Goal: Transaction & Acquisition: Purchase product/service

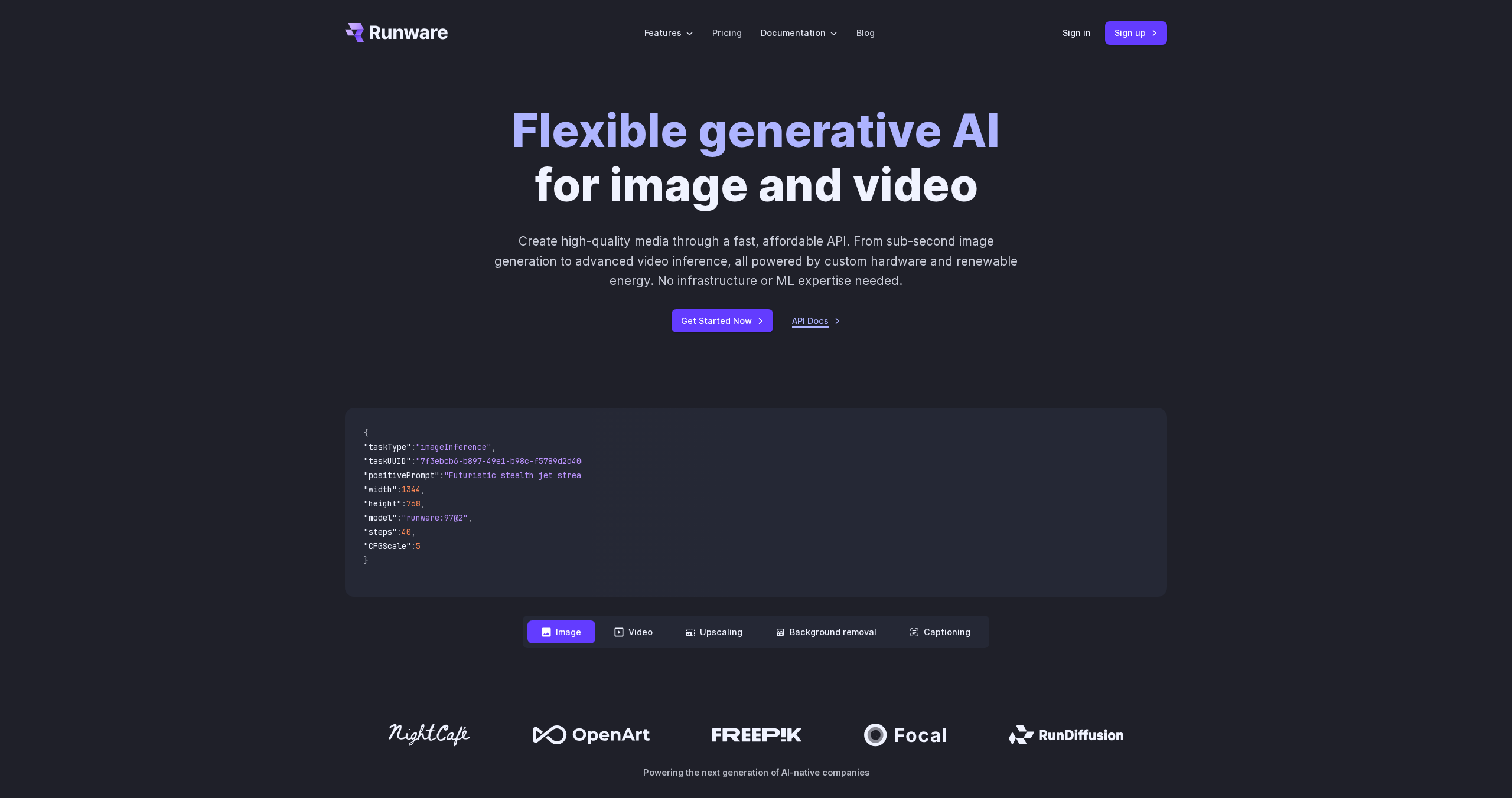
click at [808, 326] on link "API Docs" at bounding box center [816, 321] width 48 height 13
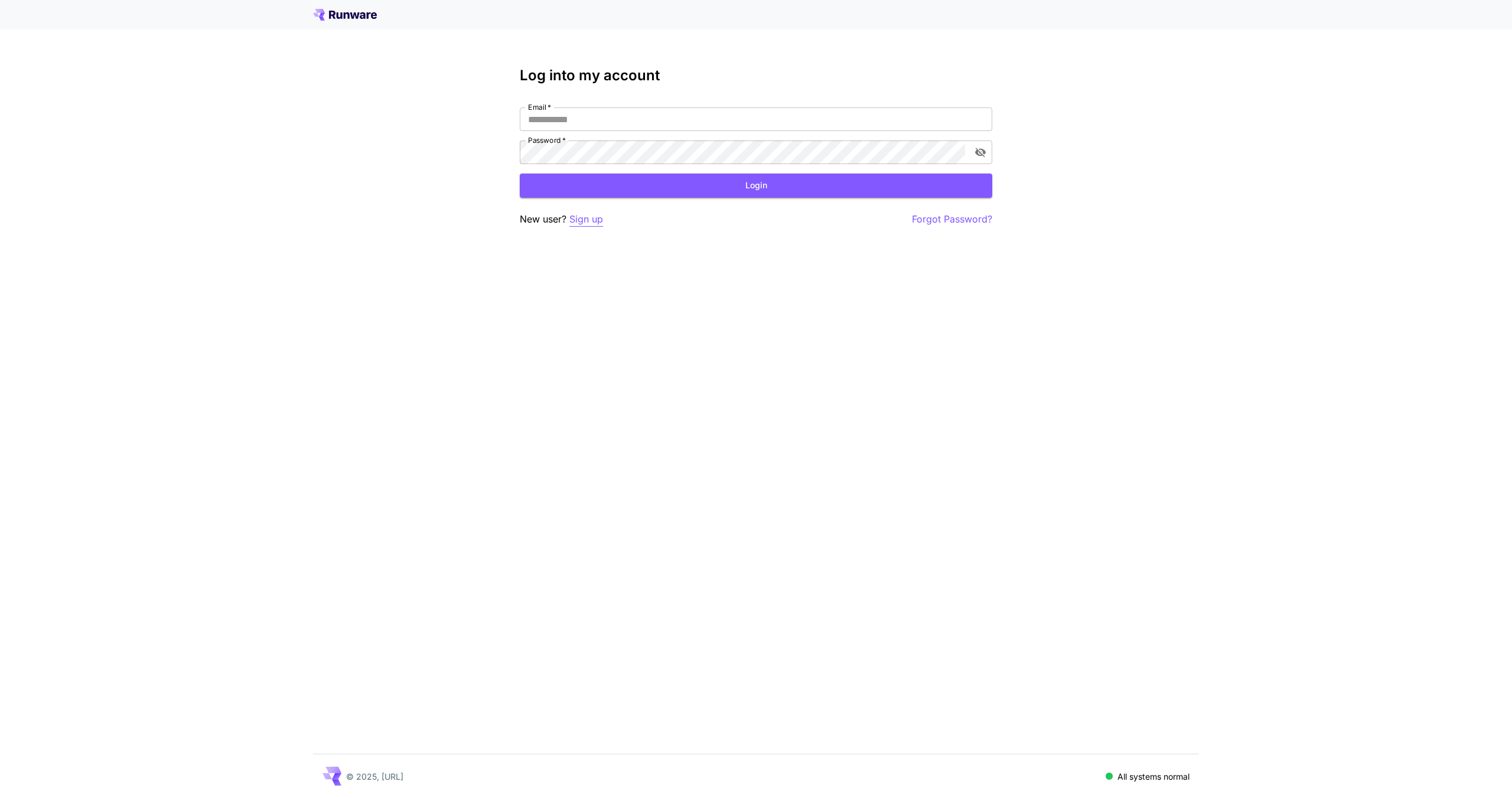
click at [593, 216] on p "Sign up" at bounding box center [586, 220] width 34 height 15
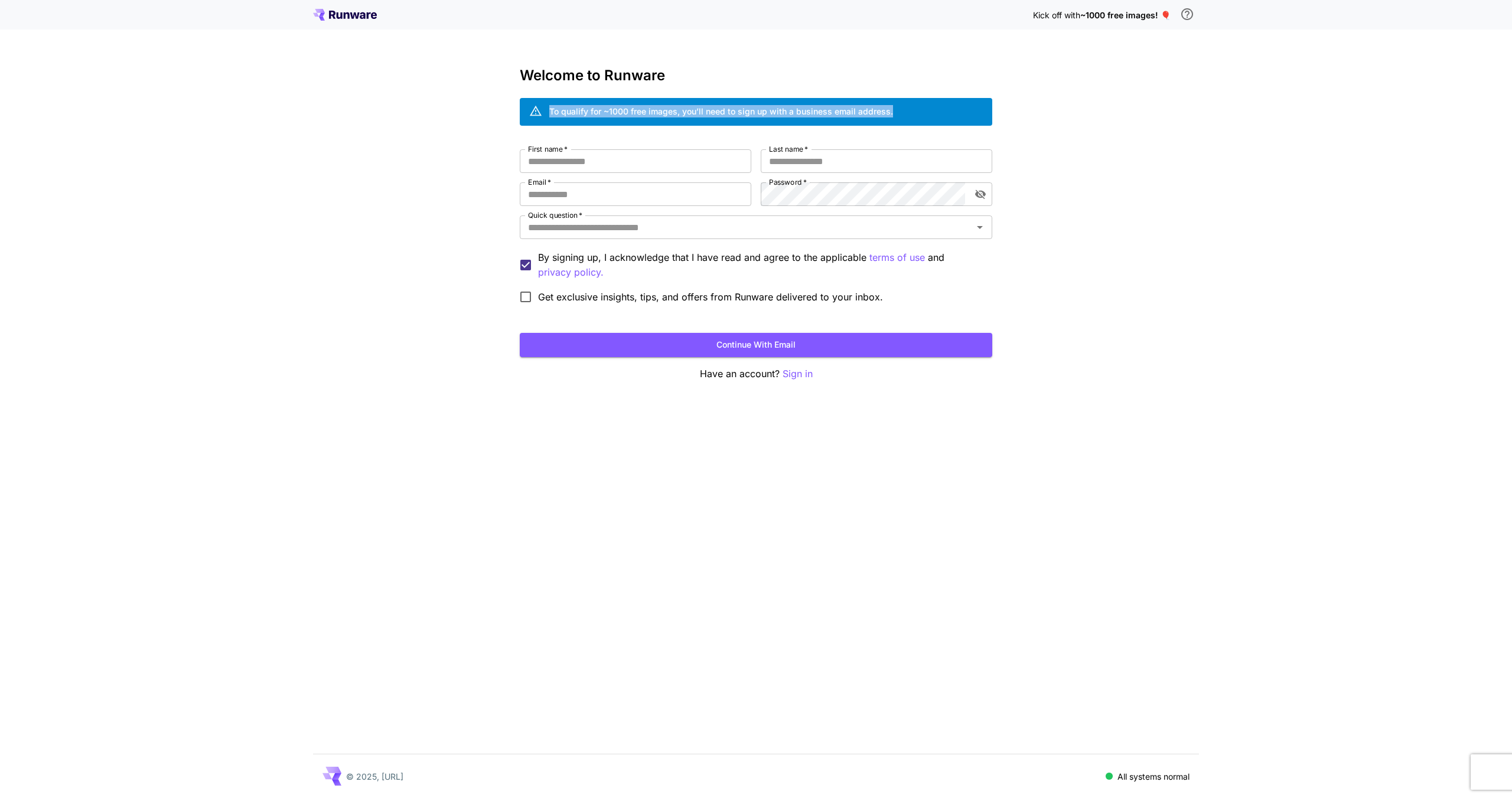
drag, startPoint x: 909, startPoint y: 113, endPoint x: 544, endPoint y: 112, distance: 365.0
click at [544, 112] on div "To qualify for ~1000 free images, you’ll need to sign up with a business email …" at bounding box center [756, 112] width 472 height 28
copy div "To qualify for ~1000 free images, you’ll need to sign up with a business email …"
click at [618, 163] on input "First name   *" at bounding box center [636, 161] width 232 height 24
type input "*"
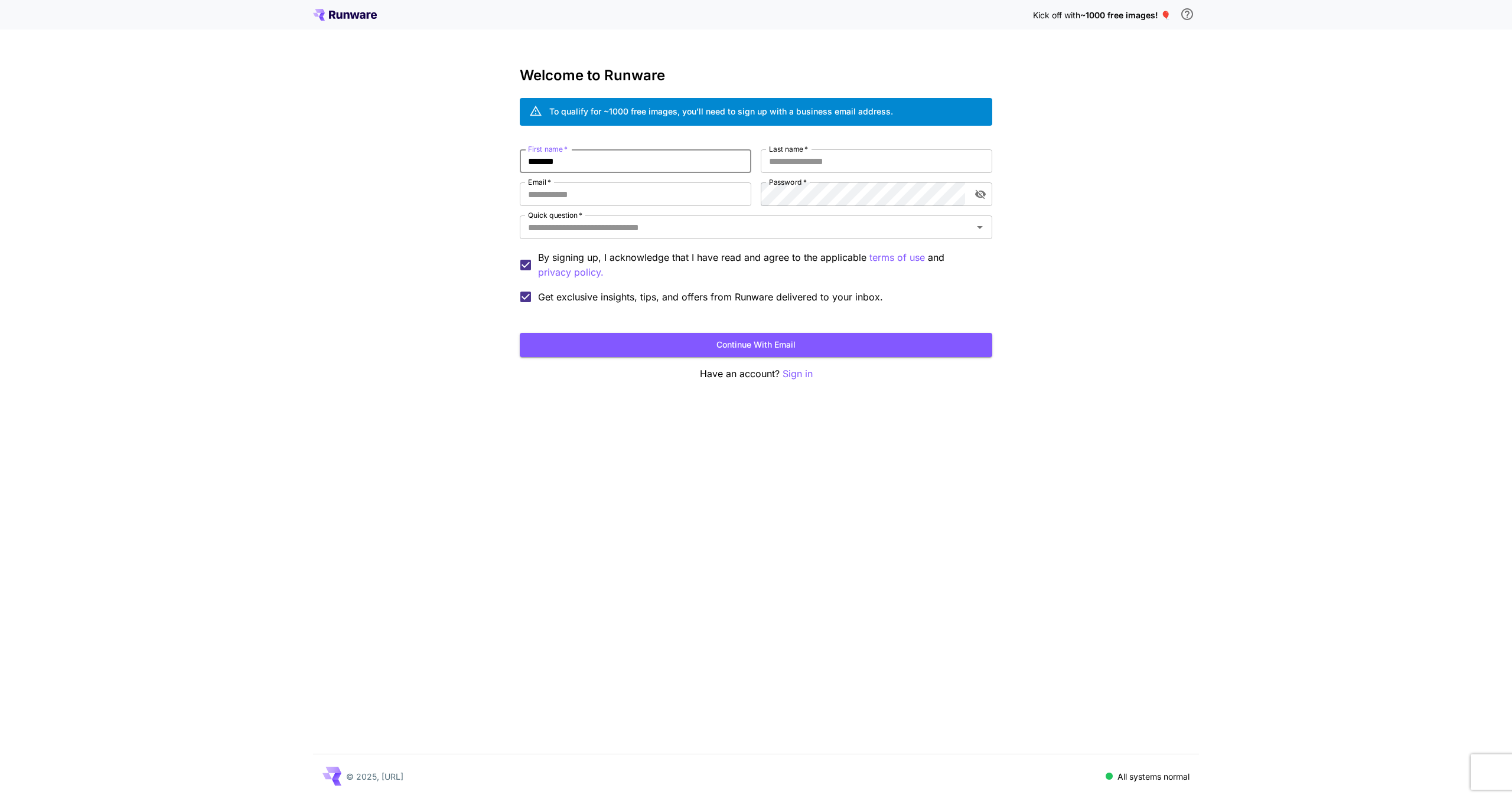
type input "*******"
type input "****"
type input "**********"
click at [608, 232] on input "Quick question   *" at bounding box center [747, 227] width 446 height 17
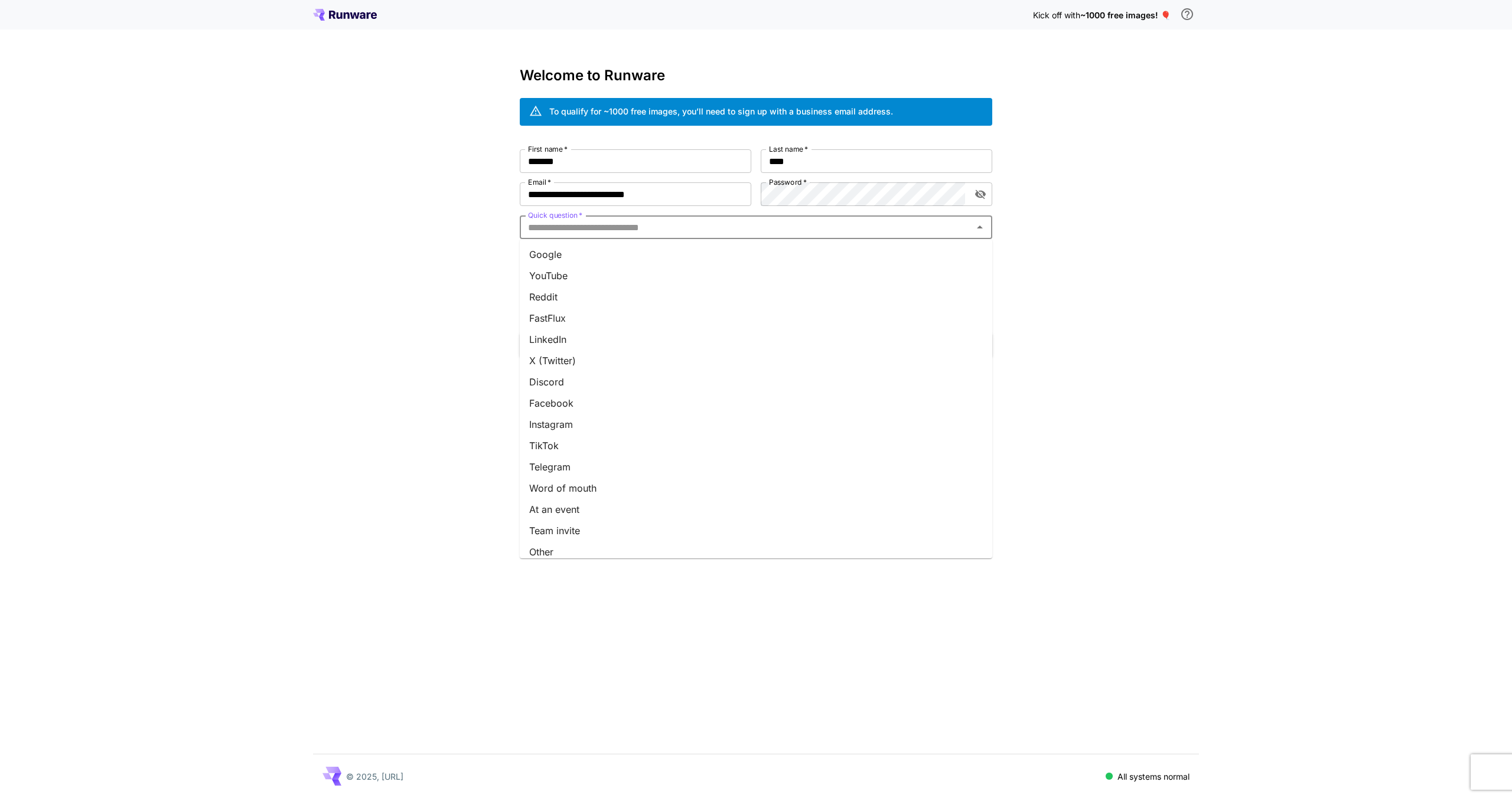
click at [605, 249] on li "Google" at bounding box center [756, 255] width 472 height 21
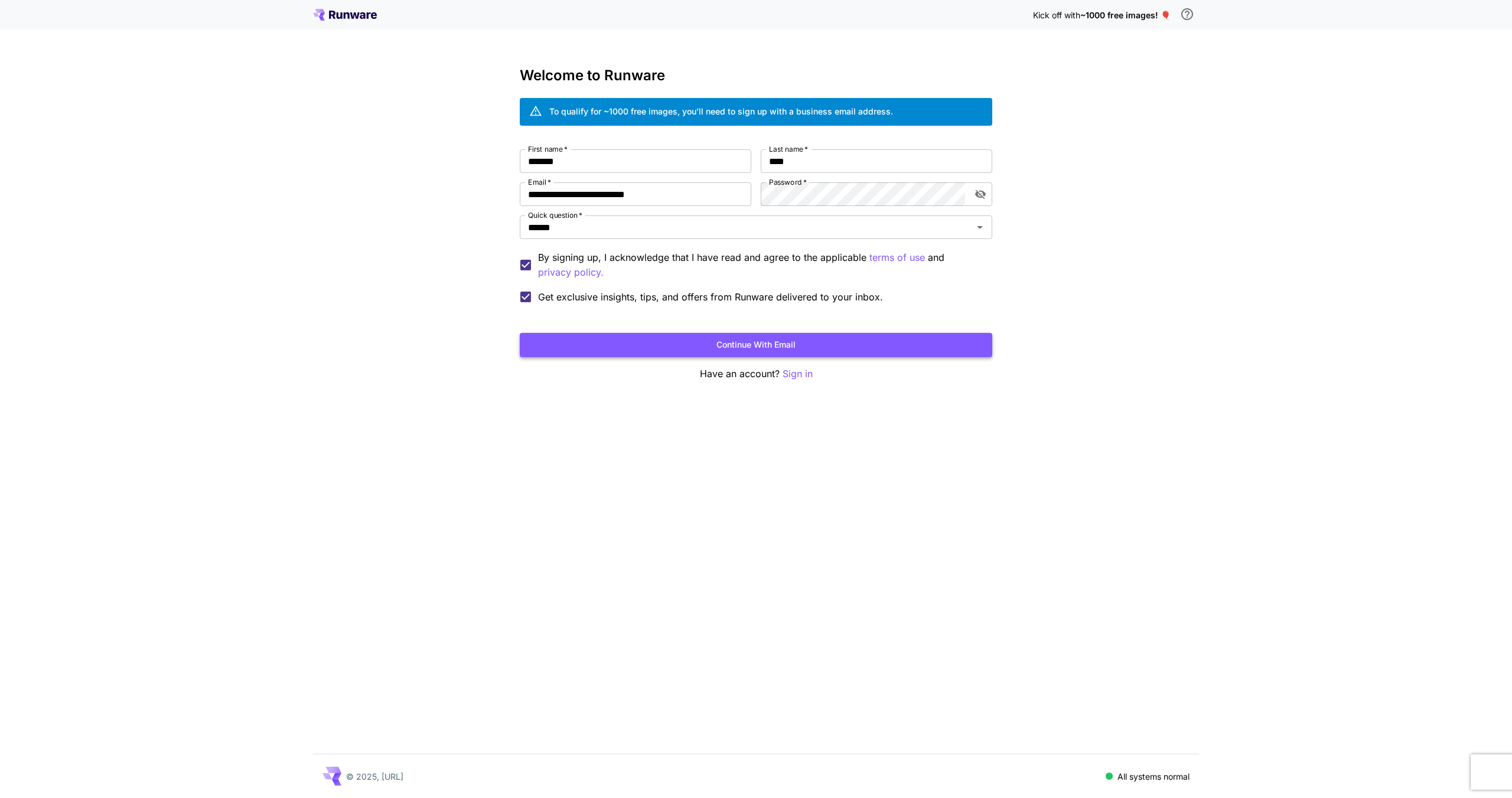
click at [613, 349] on button "Continue with email" at bounding box center [756, 345] width 472 height 24
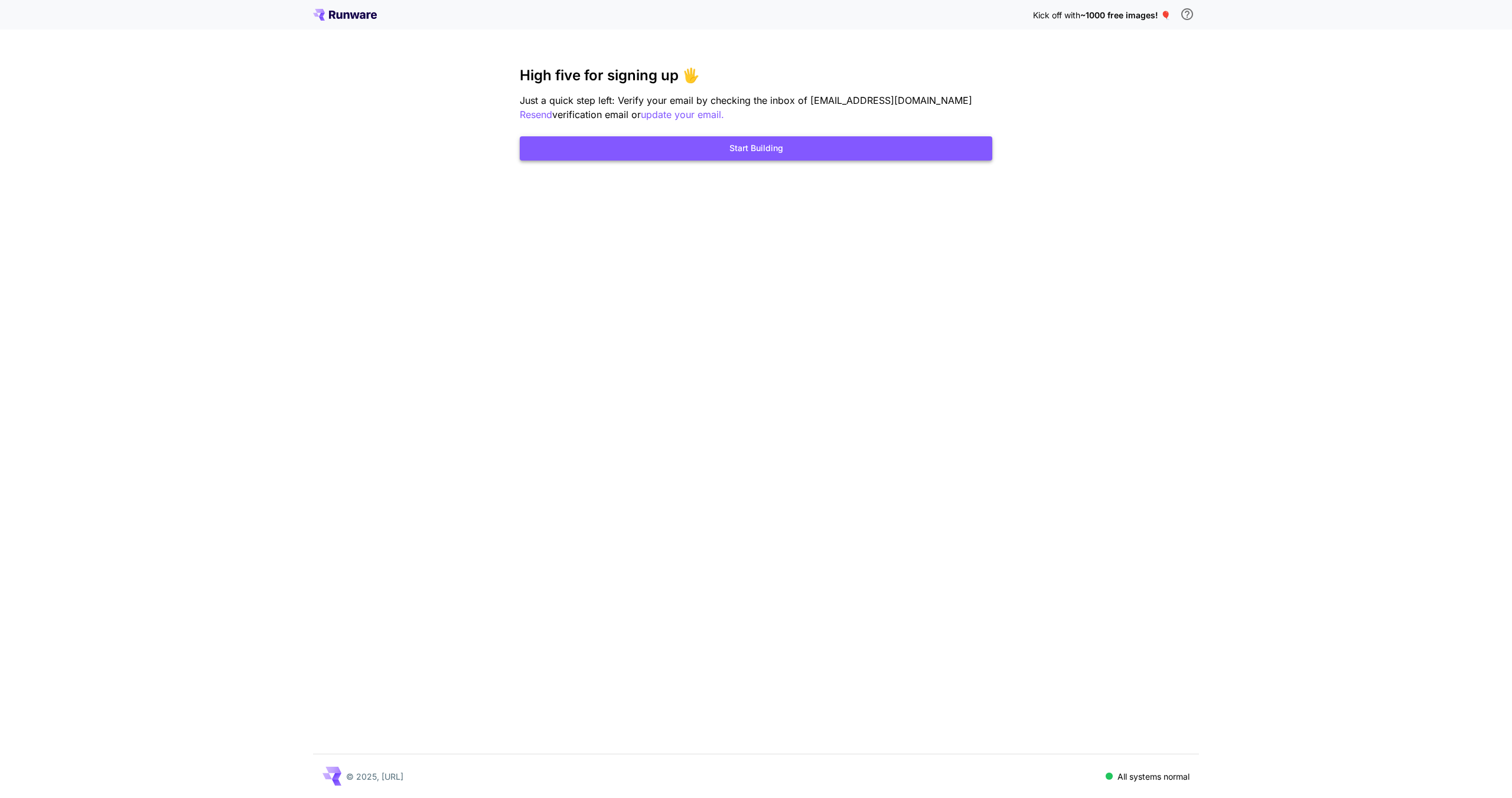
drag, startPoint x: 804, startPoint y: 144, endPoint x: 667, endPoint y: 140, distance: 137.1
click at [667, 140] on button "Start Building" at bounding box center [756, 148] width 472 height 24
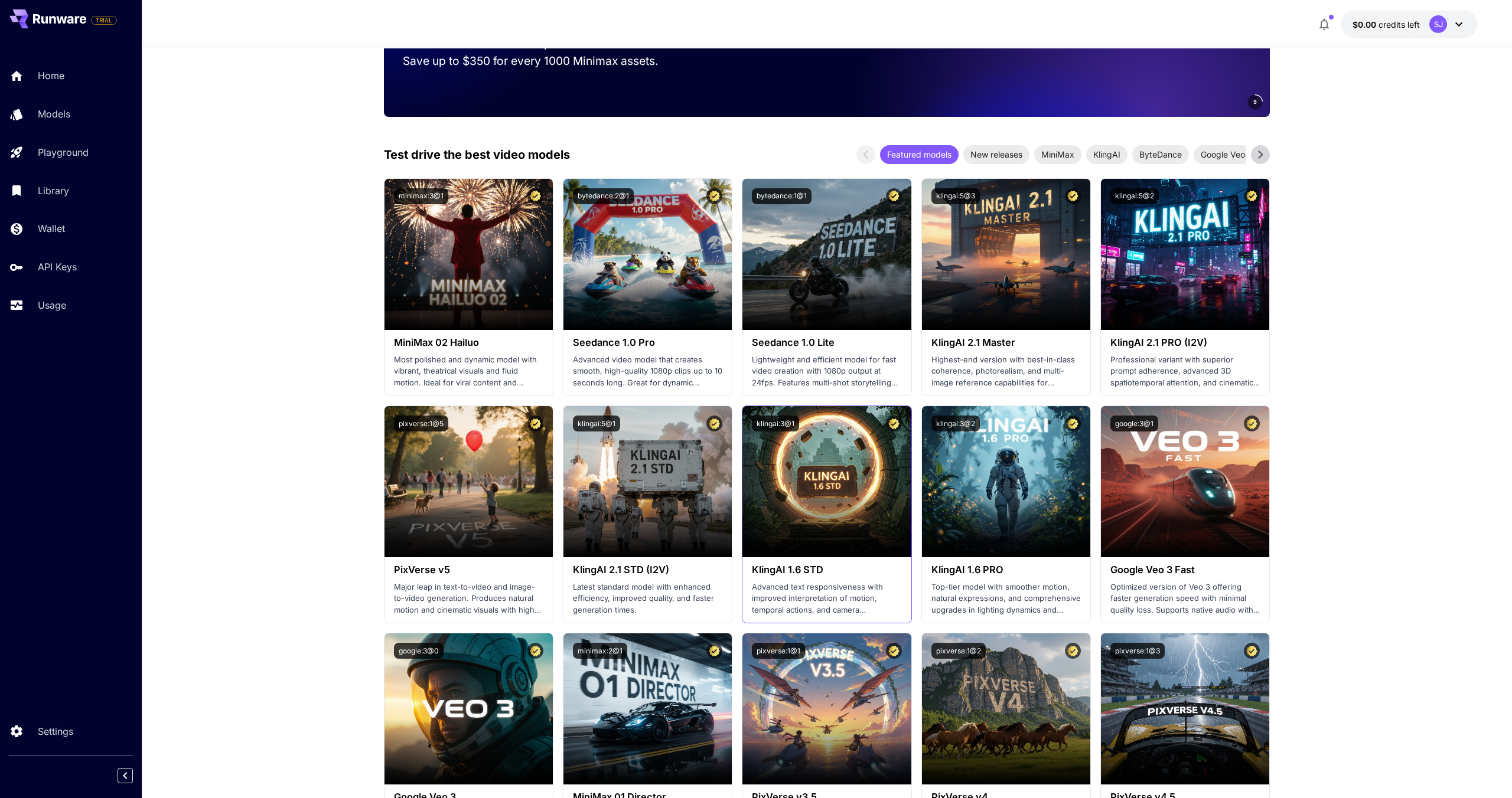
scroll to position [316, 0]
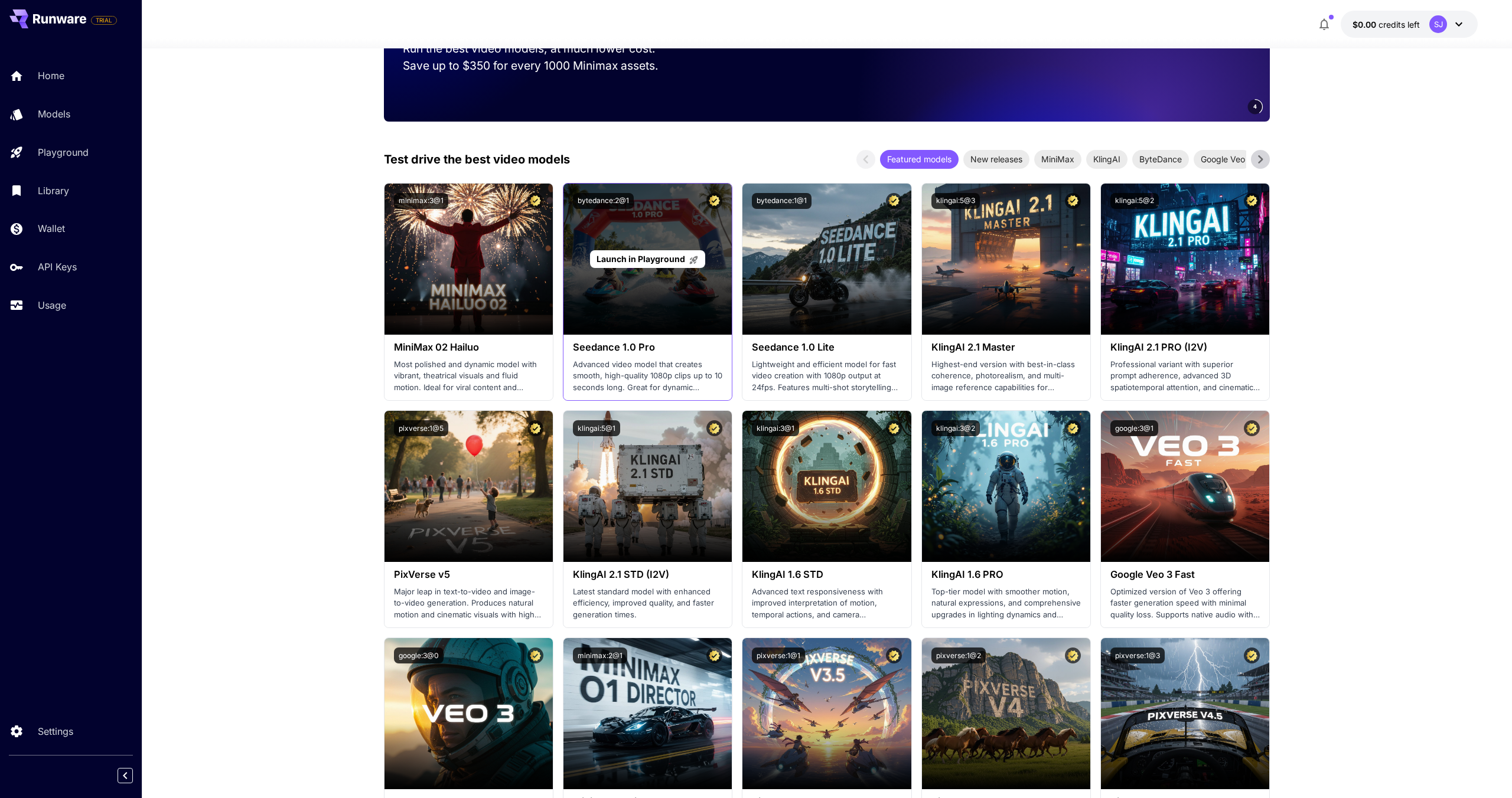
click at [642, 282] on div "Launch in Playground" at bounding box center [648, 259] width 169 height 151
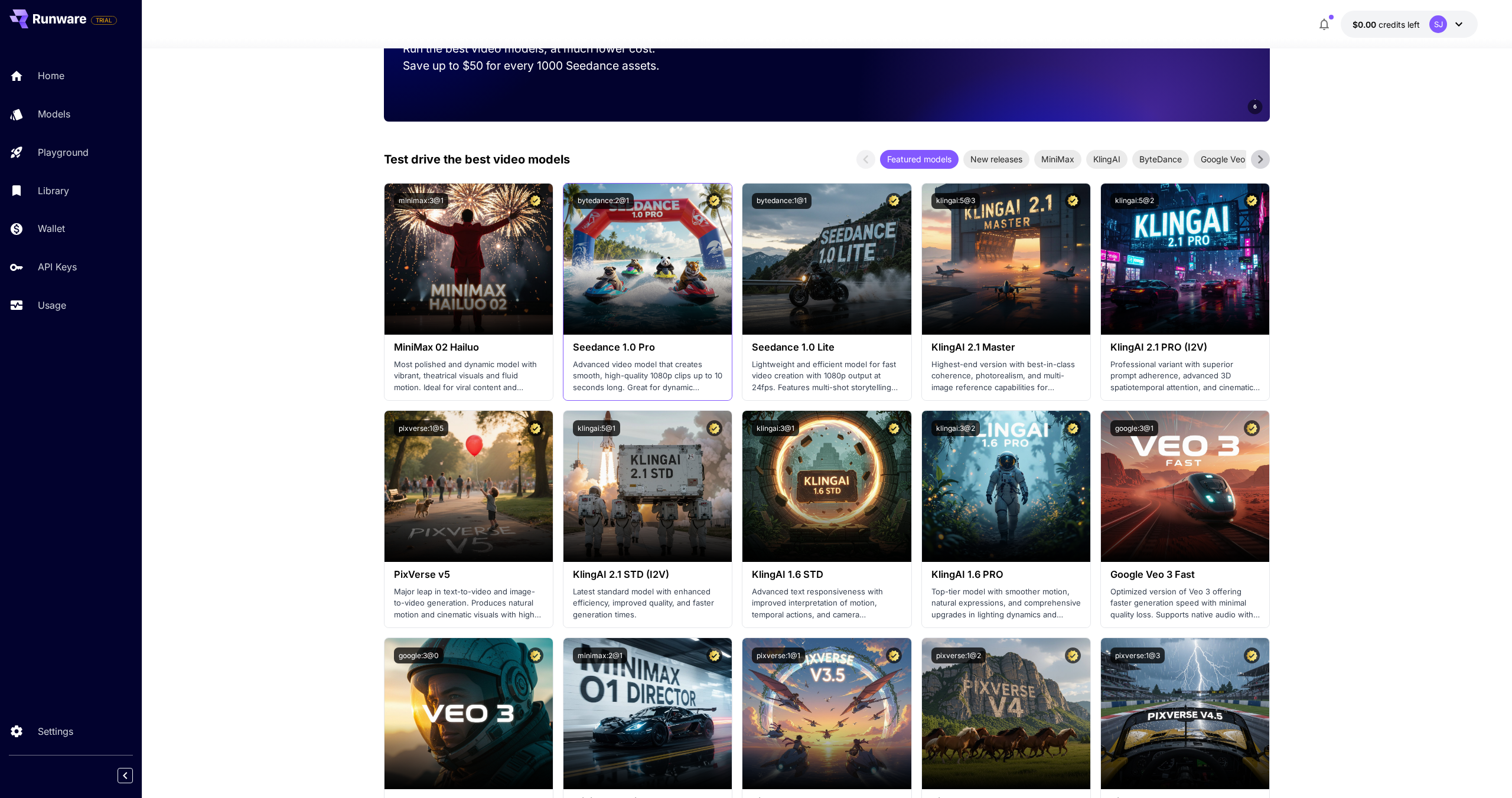
click at [634, 350] on h3 "Seedance 1.0 Pro" at bounding box center [648, 347] width 149 height 11
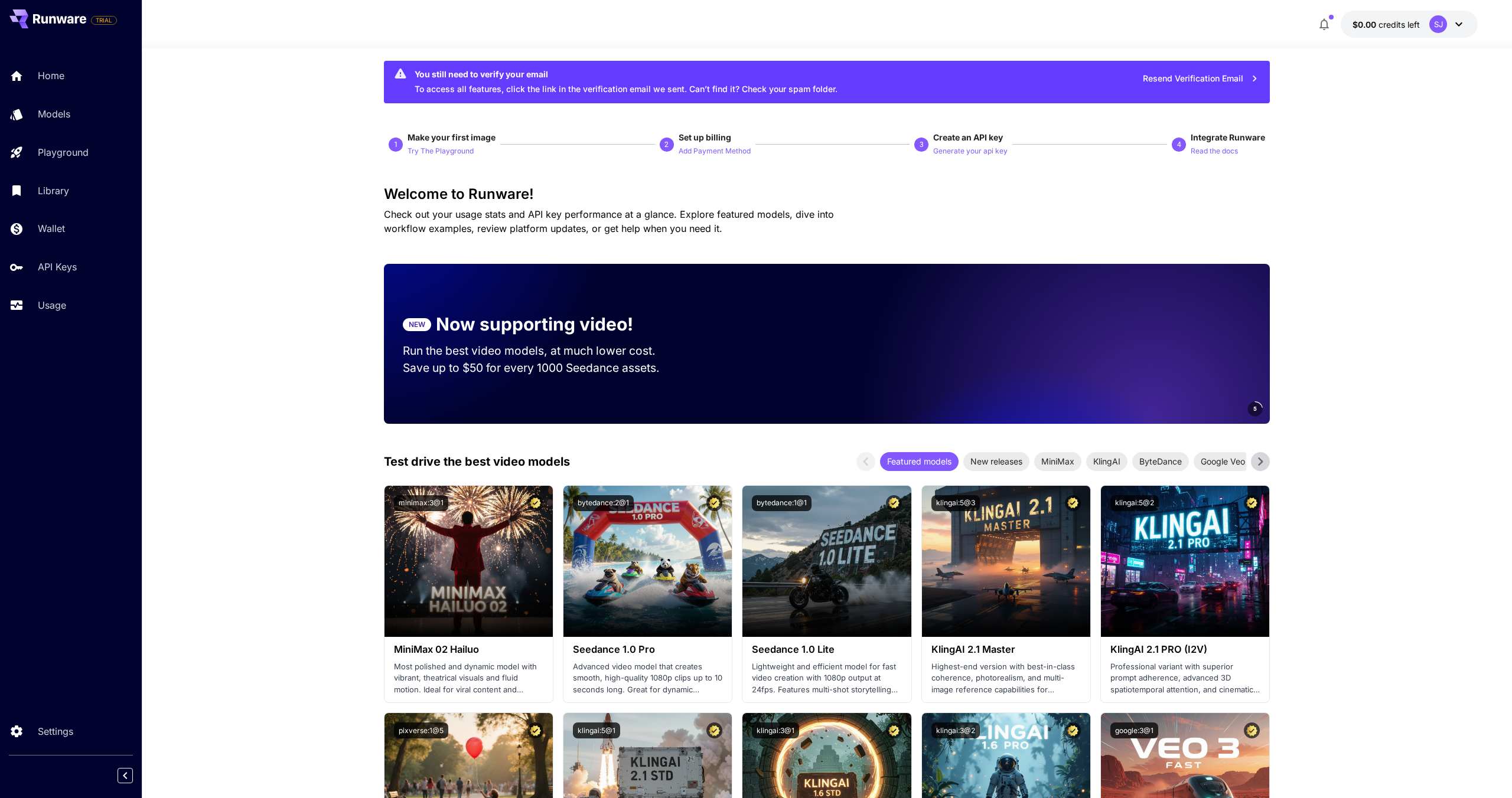
scroll to position [7, 0]
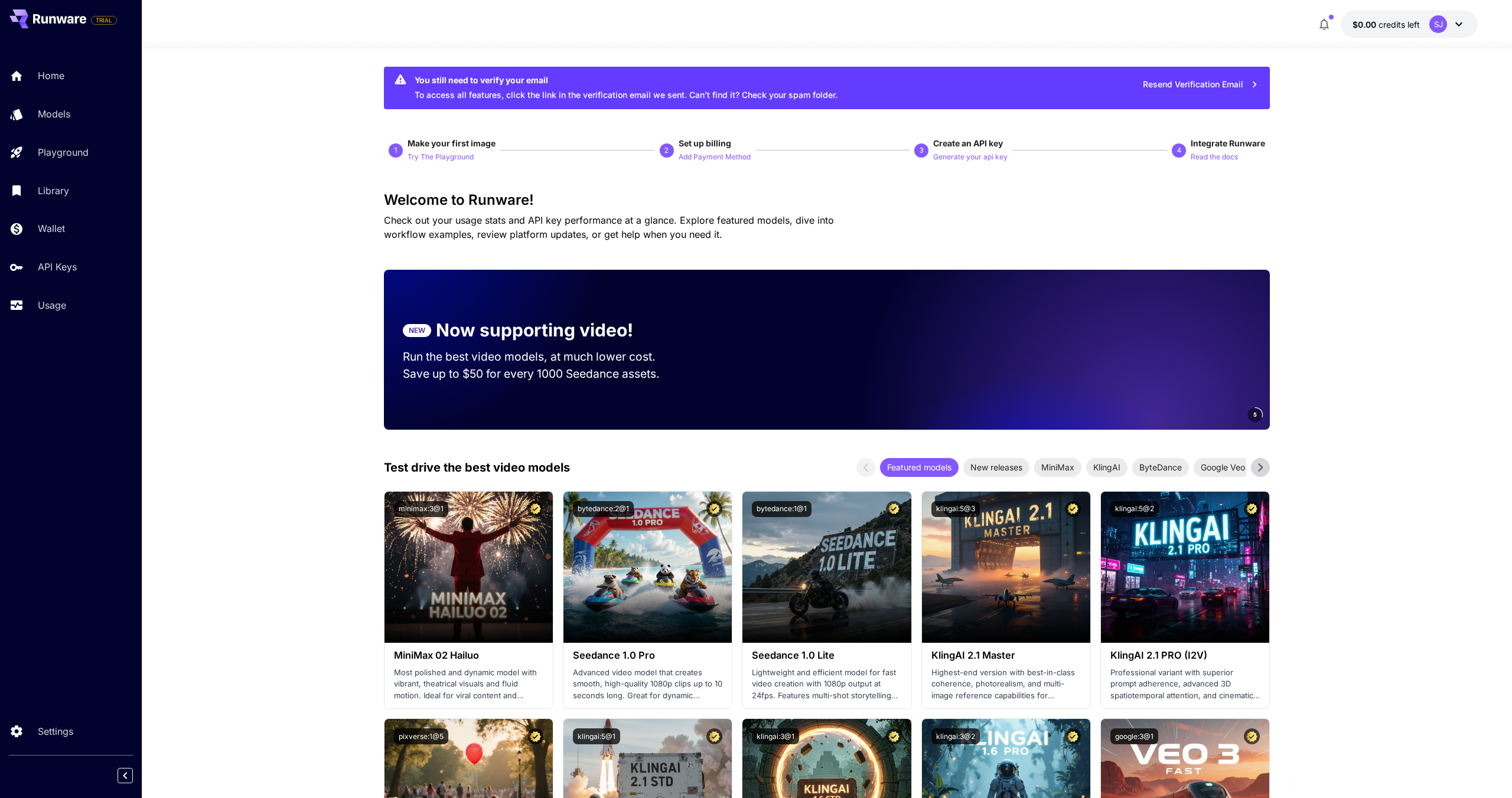
click at [1319, 27] on icon "button" at bounding box center [1324, 24] width 14 height 14
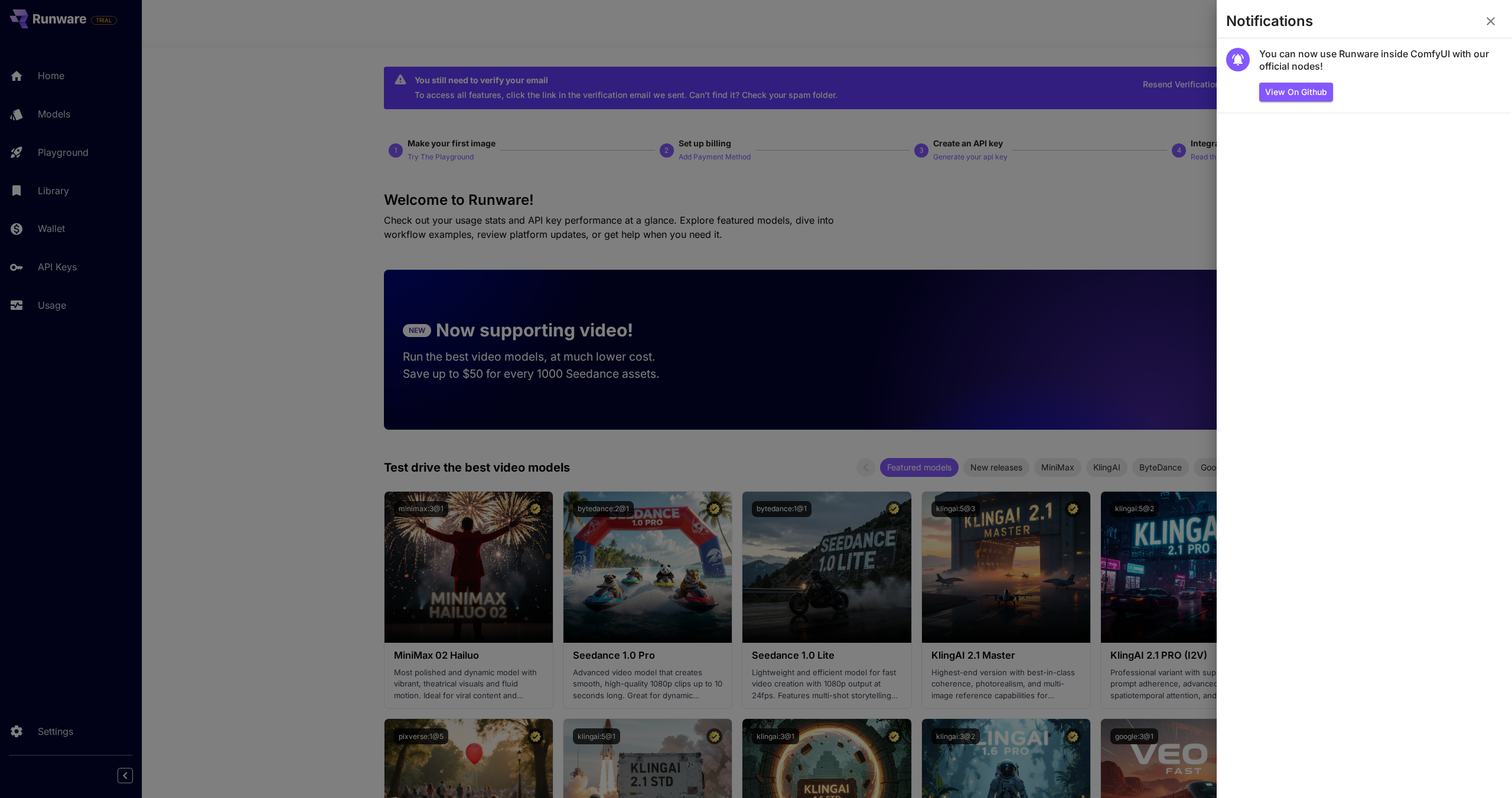
click at [1493, 23] on icon "button" at bounding box center [1491, 21] width 8 height 8
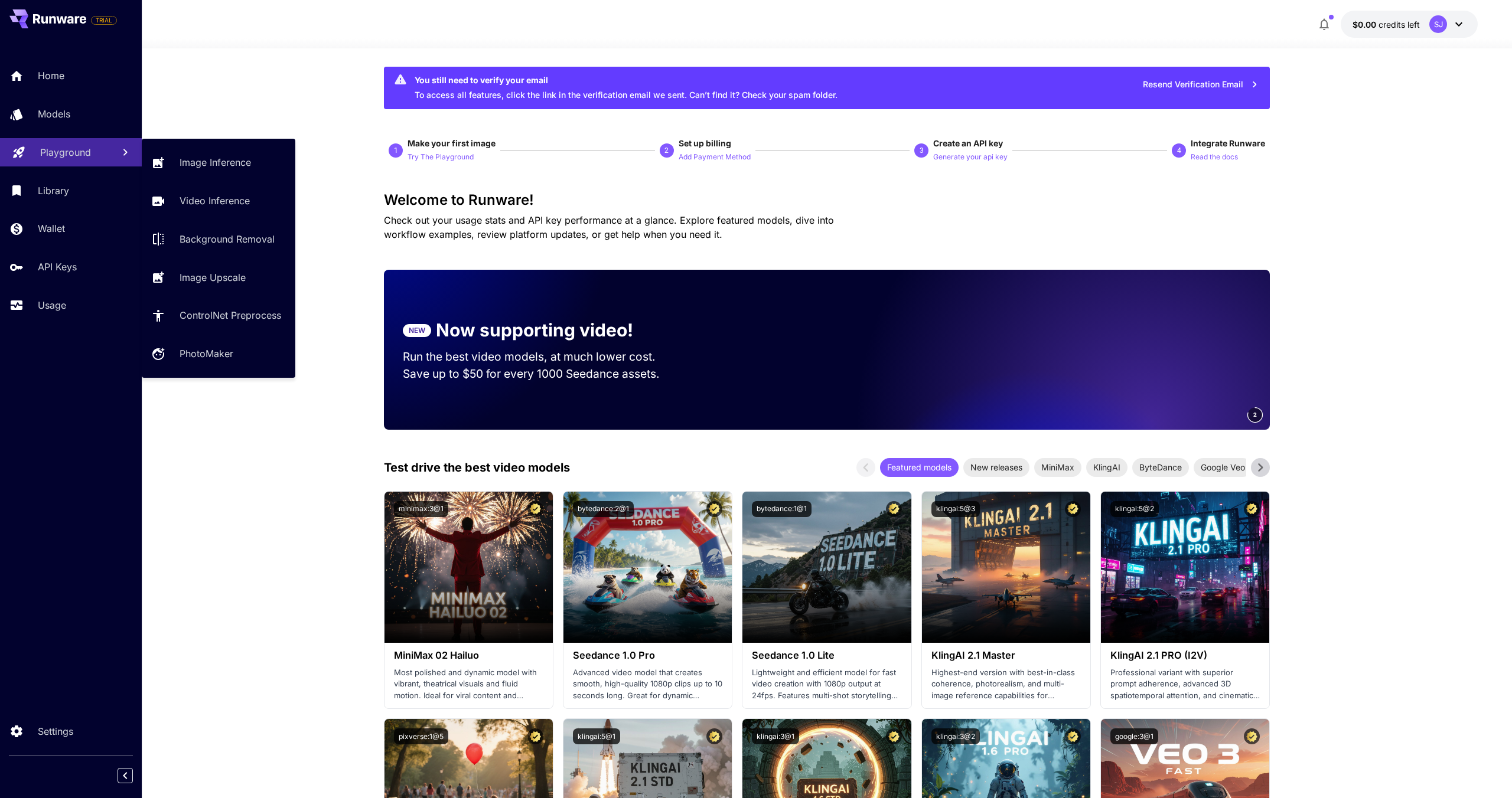
click at [77, 160] on link "Playground" at bounding box center [71, 152] width 142 height 29
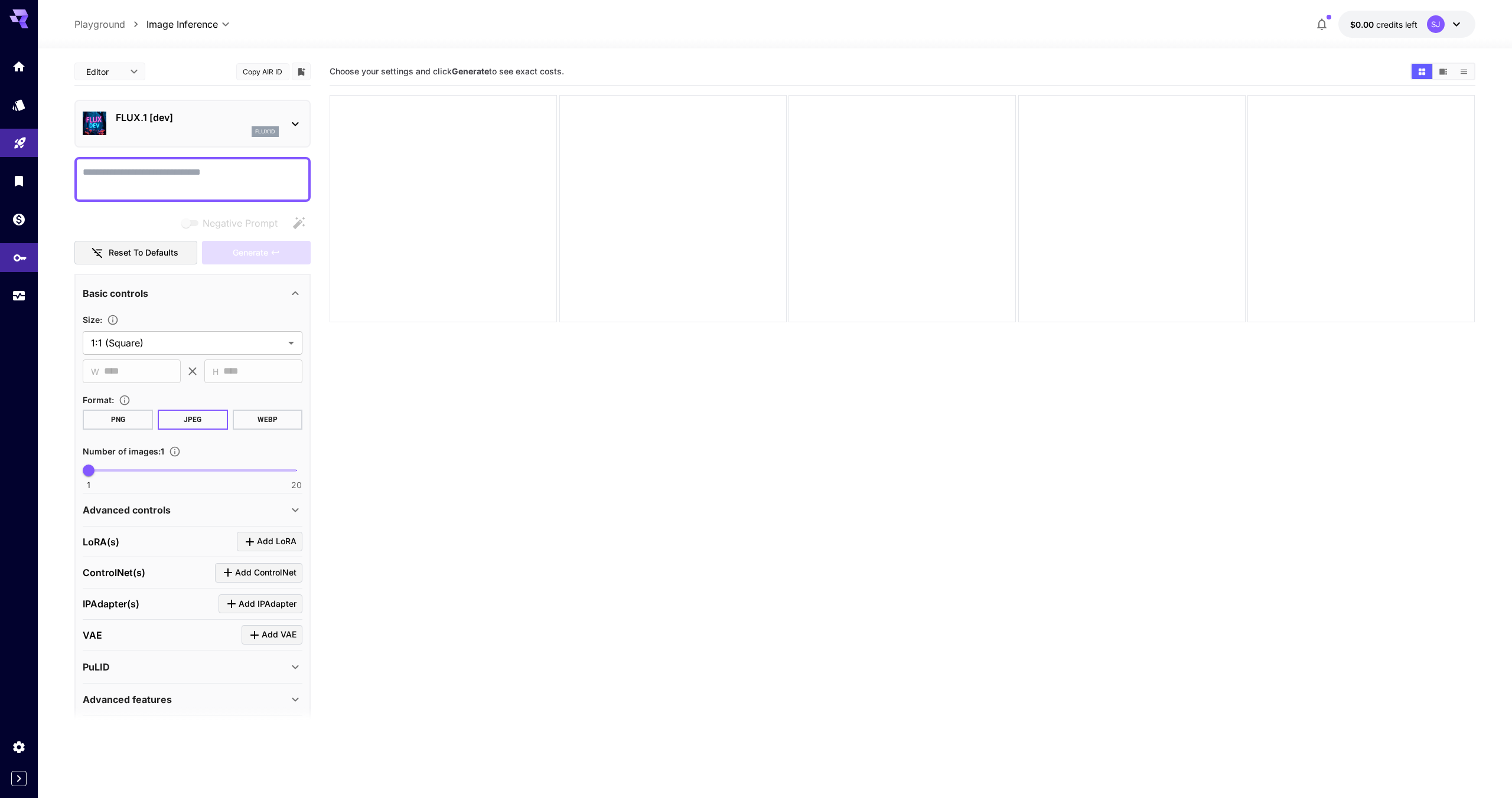
click at [11, 255] on link at bounding box center [19, 257] width 38 height 29
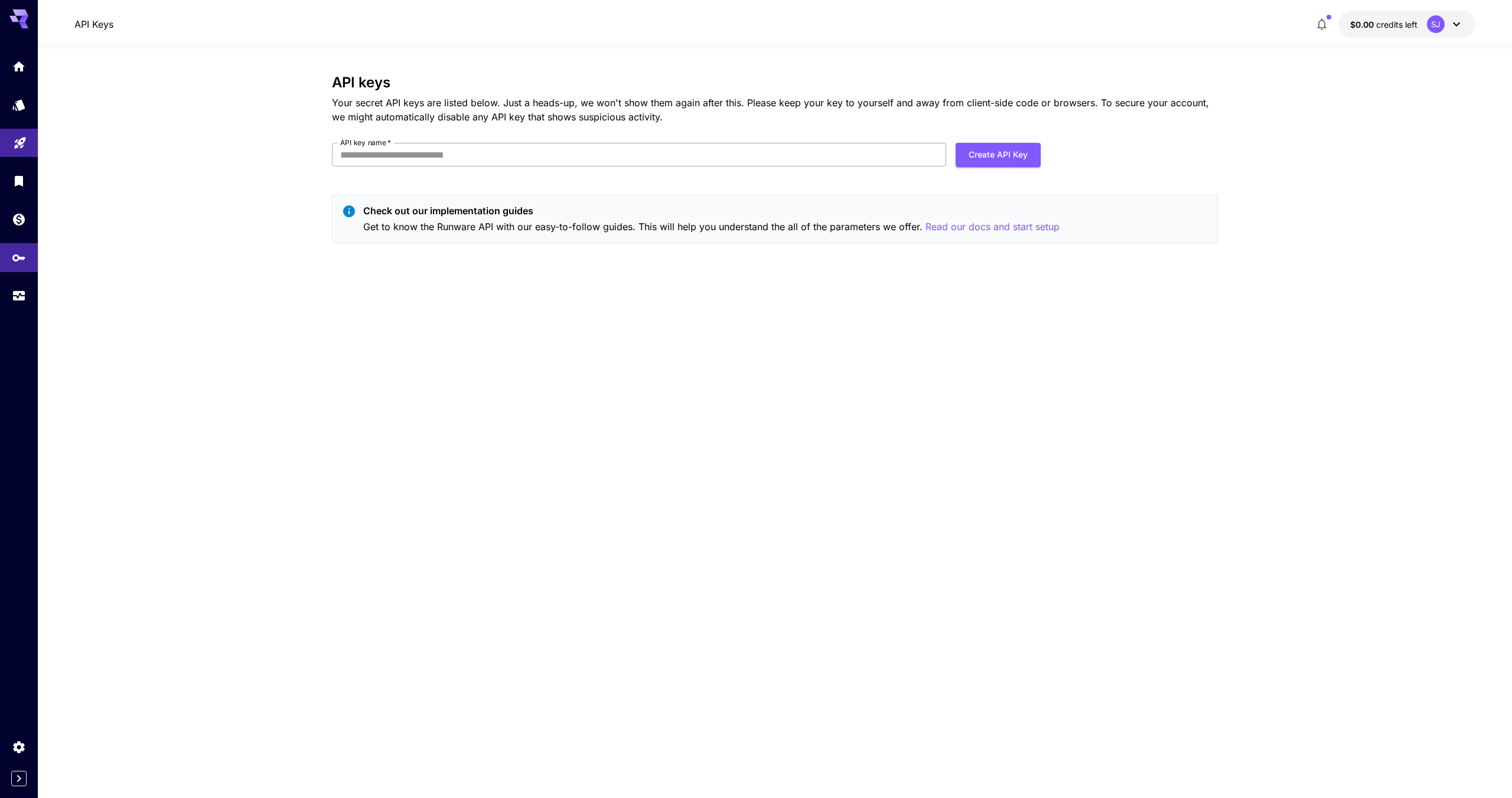
click at [405, 152] on input "API key name   *" at bounding box center [639, 154] width 614 height 24
click at [1028, 146] on button "Create API Key" at bounding box center [998, 155] width 85 height 24
click at [804, 144] on input "API key name   *" at bounding box center [639, 154] width 614 height 24
type input "******"
click at [1007, 152] on button "Create API Key" at bounding box center [998, 155] width 85 height 24
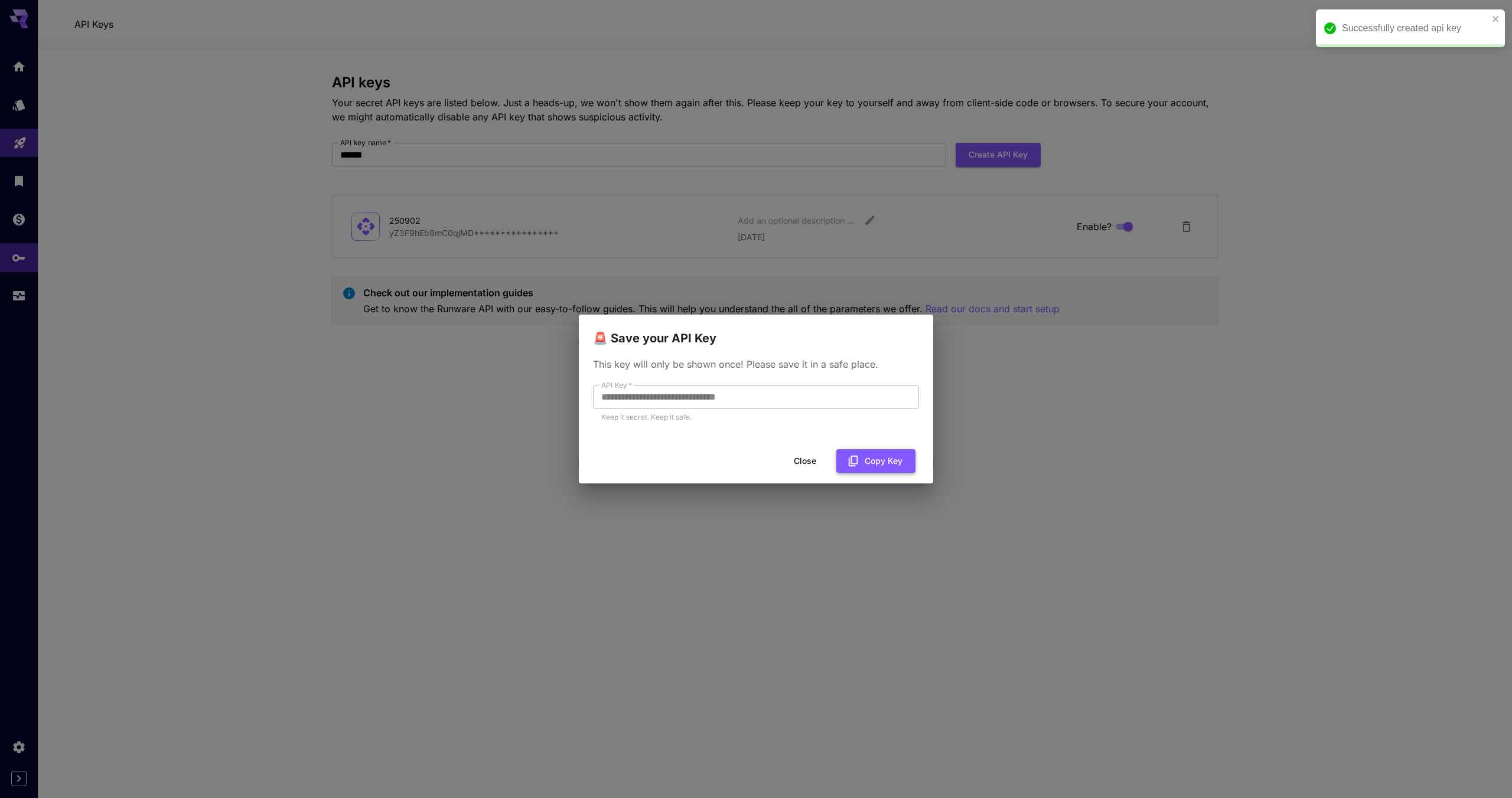
click at [896, 470] on button "Copy Key" at bounding box center [876, 461] width 79 height 24
click at [798, 466] on button "Close" at bounding box center [805, 461] width 53 height 24
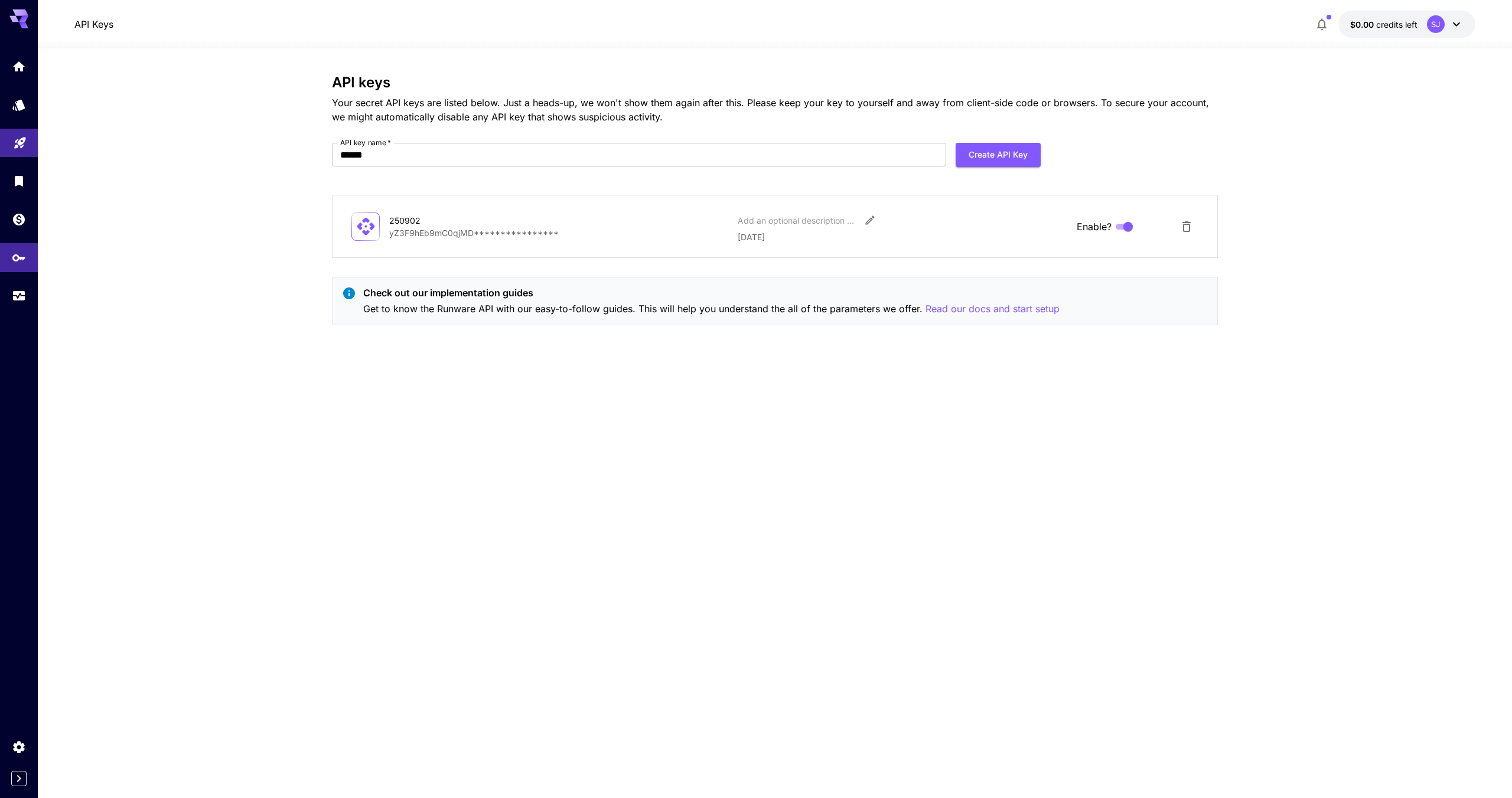
click at [825, 476] on div "**********" at bounding box center [775, 423] width 886 height 698
click at [12, 223] on link at bounding box center [19, 219] width 38 height 29
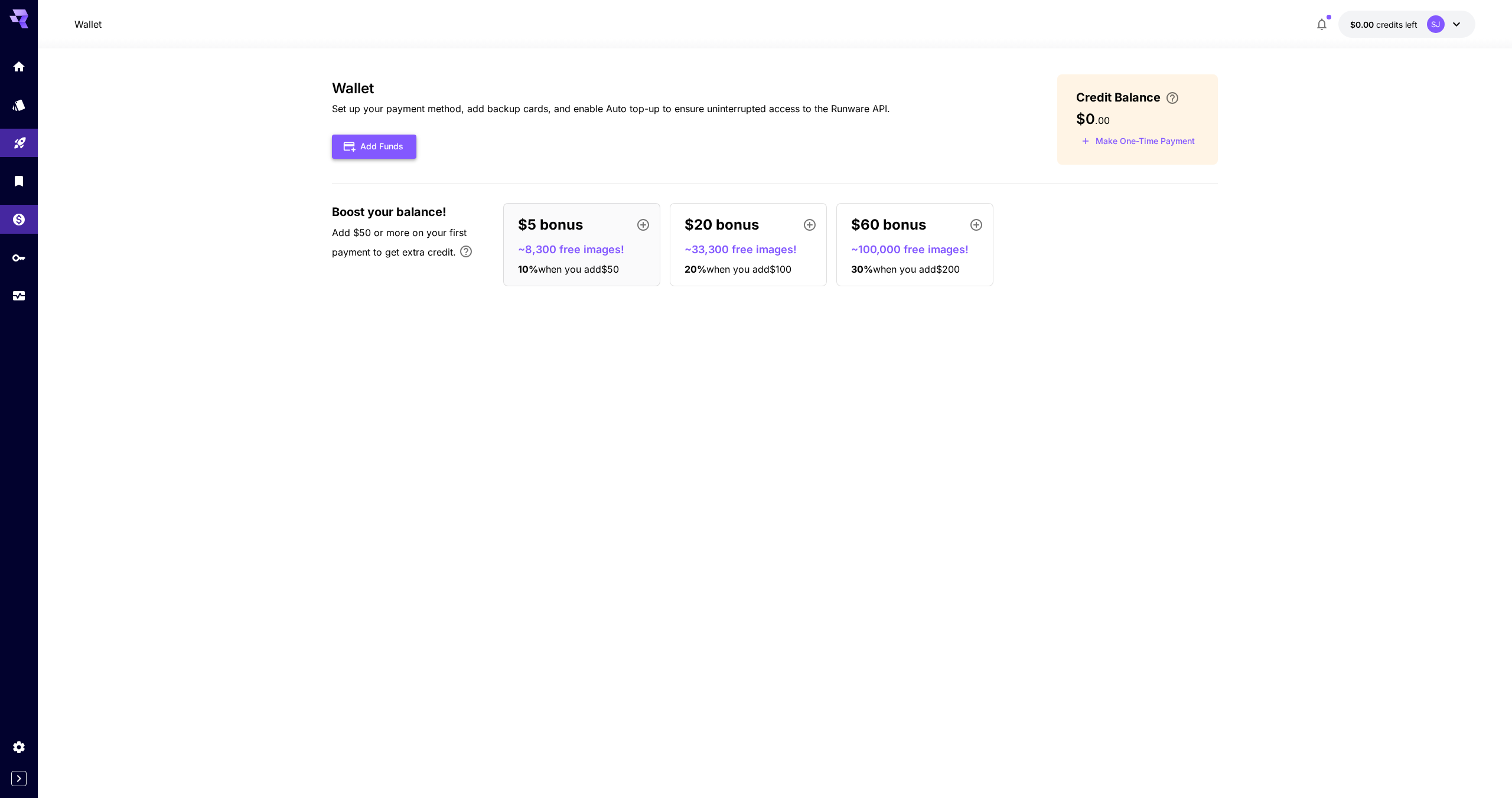
click at [382, 144] on button "Add Funds" at bounding box center [374, 146] width 85 height 24
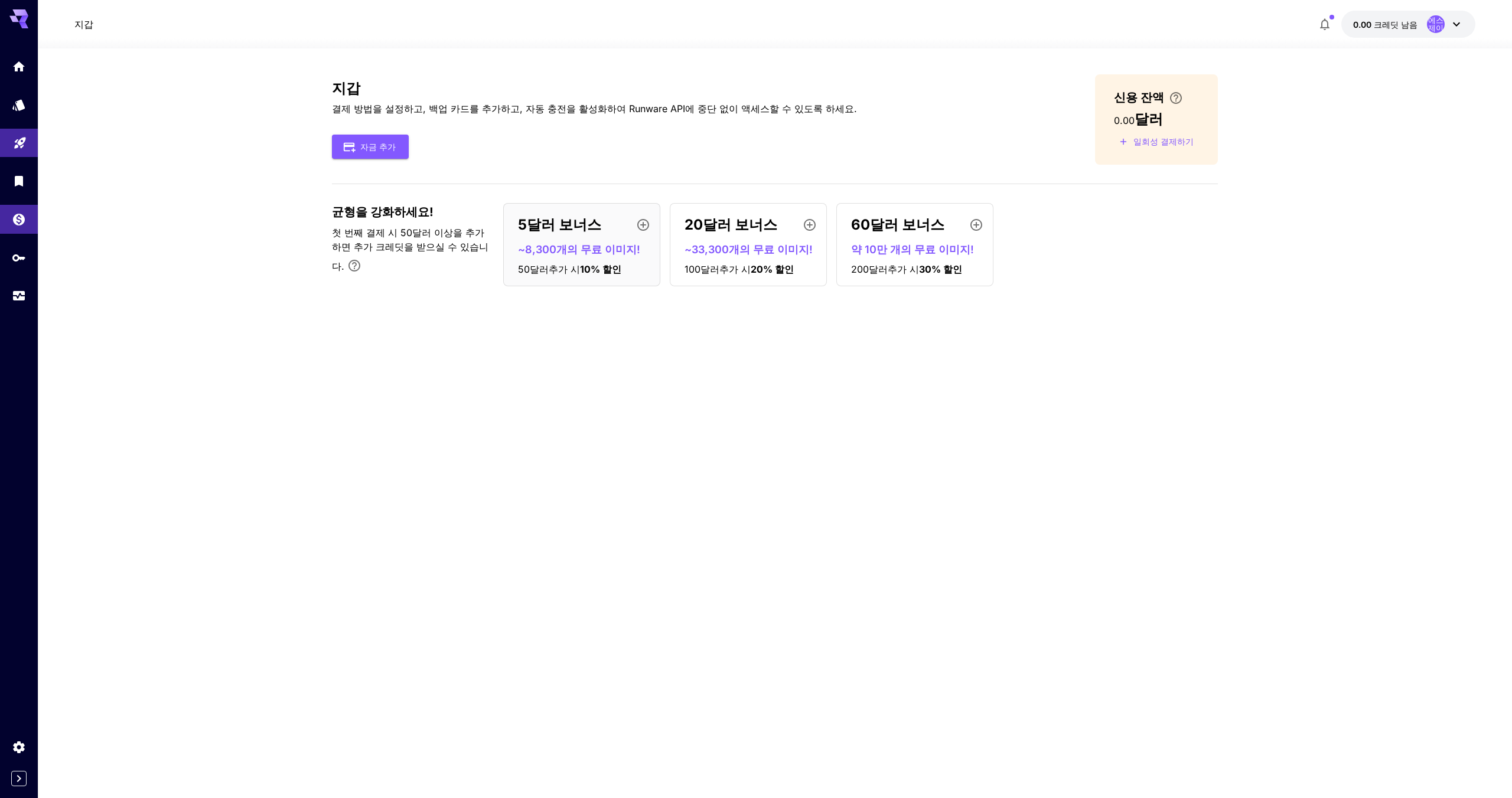
click at [561, 173] on div "지갑 결제 방법을 설정하고, 백업 카드를 추가하고, 자동 충전을 활성화하여 Runware API에 중단 없이 액세스할 수 있도록 하세요. 자금…" at bounding box center [775, 185] width 886 height 222
click at [1146, 145] on font "일회성 결제하기" at bounding box center [1164, 141] width 60 height 10
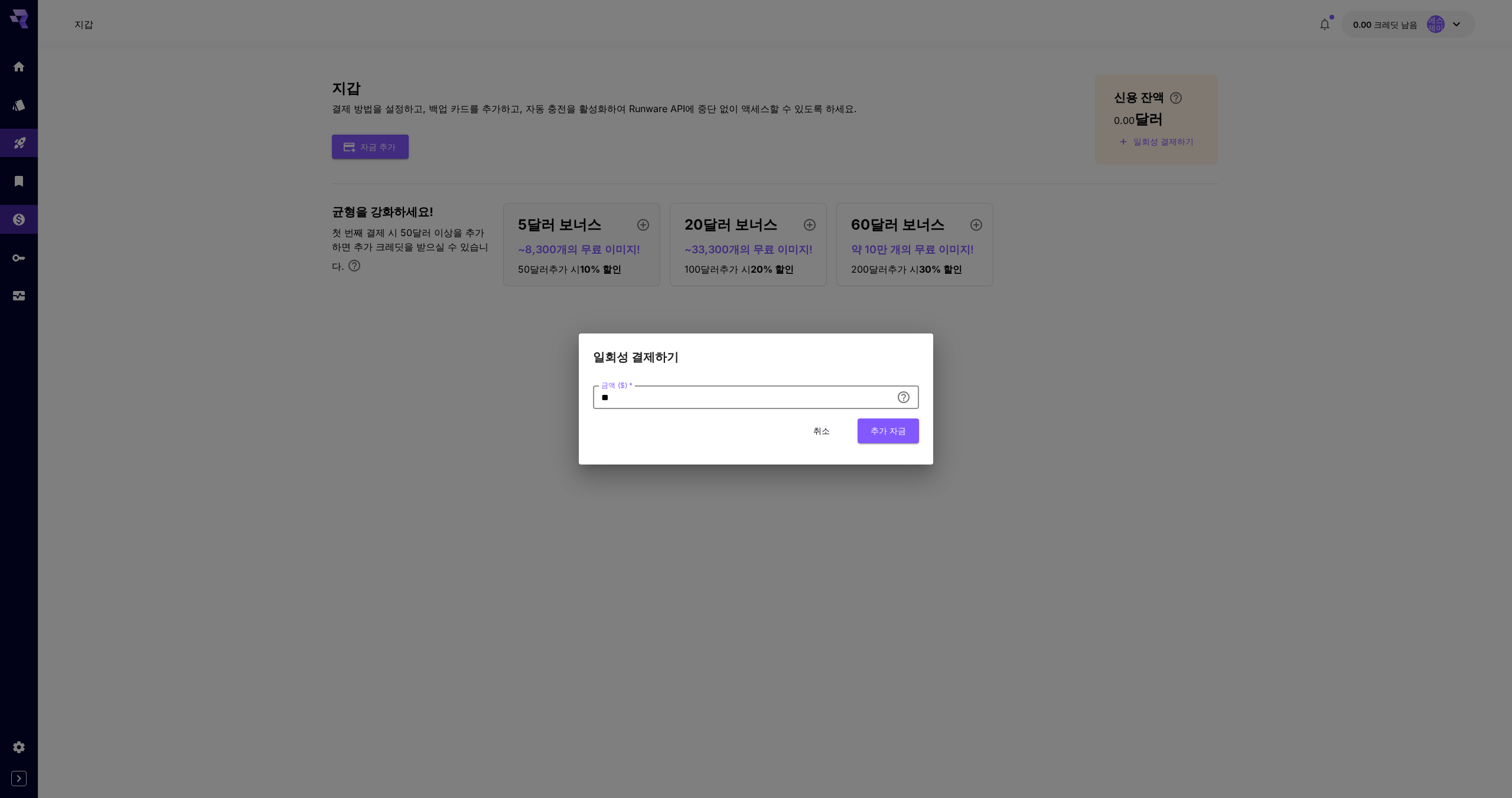
click at [647, 388] on input "**" at bounding box center [743, 397] width 299 height 24
drag, startPoint x: 652, startPoint y: 393, endPoint x: 540, endPoint y: 390, distance: 112.0
click at [540, 390] on div "일회성 결제하기 금액 ($)   * ** 금액 ($)   * 취소 추가 자금" at bounding box center [756, 399] width 1512 height 798
type input "*"
click at [878, 416] on form "금액 ($)   * * 금액 ($)   * 취소 추가 자금" at bounding box center [756, 414] width 326 height 57
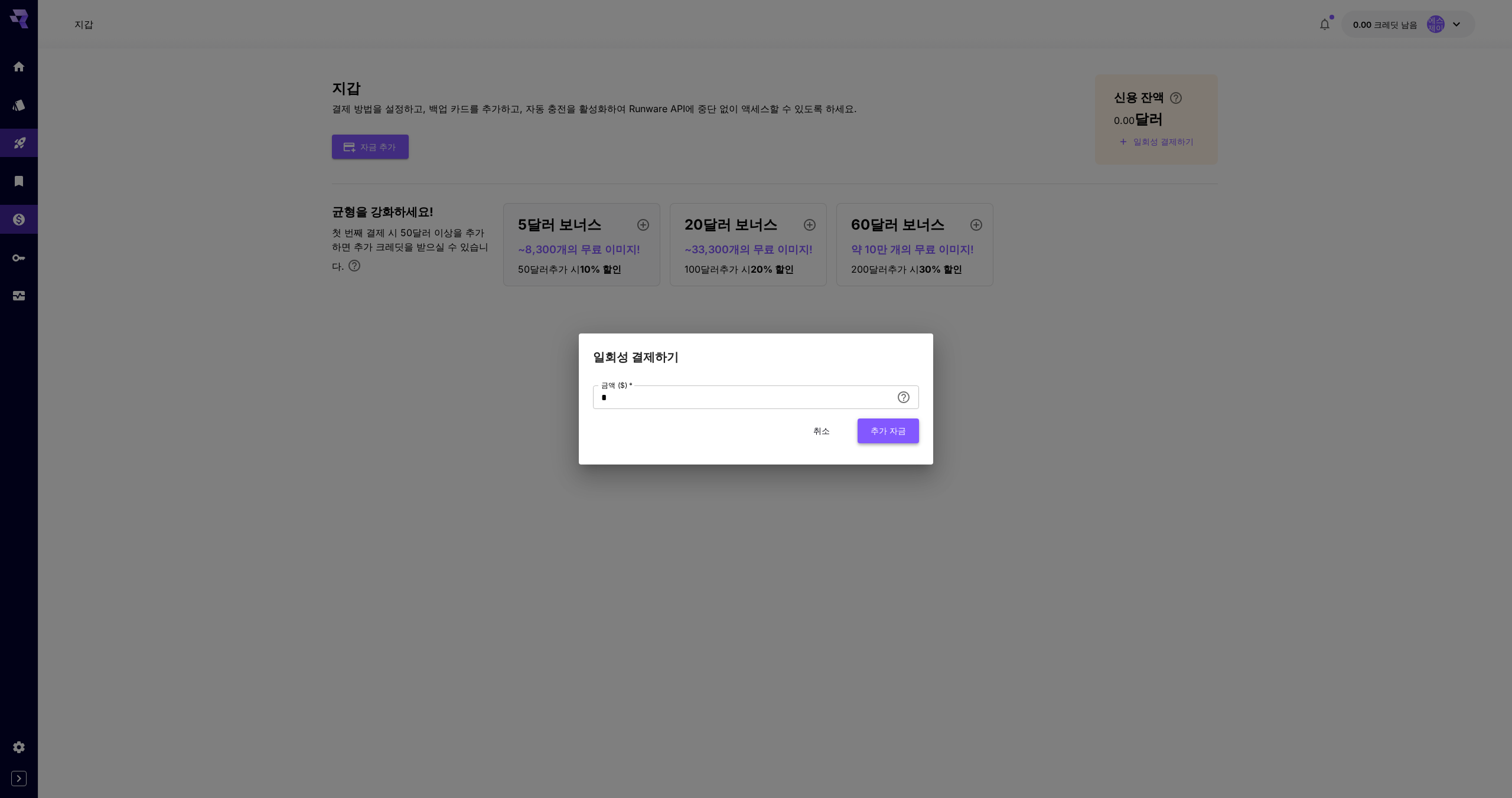
click at [882, 427] on font "추가 자금" at bounding box center [888, 431] width 36 height 10
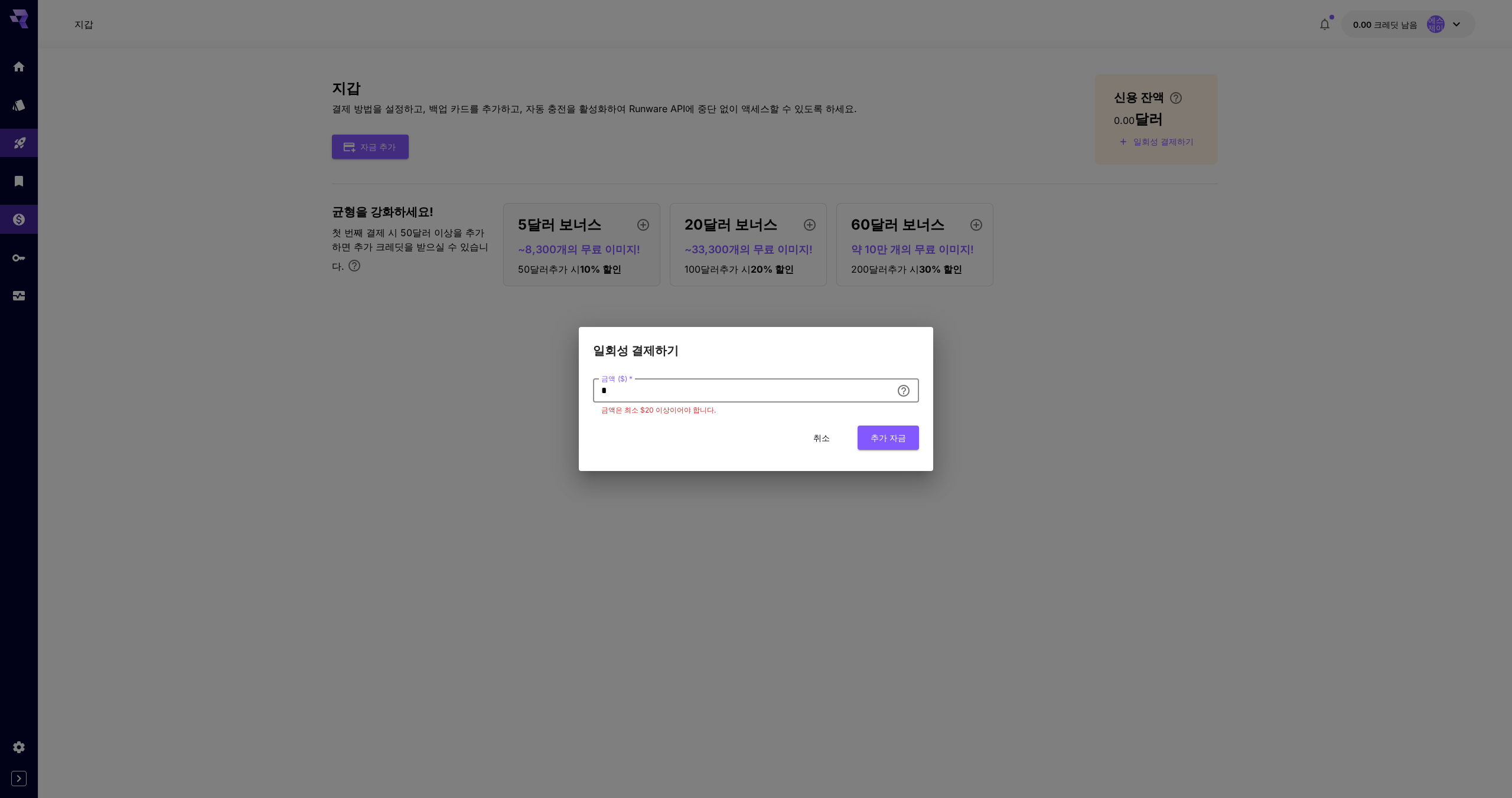
drag, startPoint x: 816, startPoint y: 388, endPoint x: 604, endPoint y: 386, distance: 212.0
click at [603, 386] on input "*" at bounding box center [743, 390] width 299 height 24
click at [827, 440] on font "취소" at bounding box center [821, 437] width 17 height 10
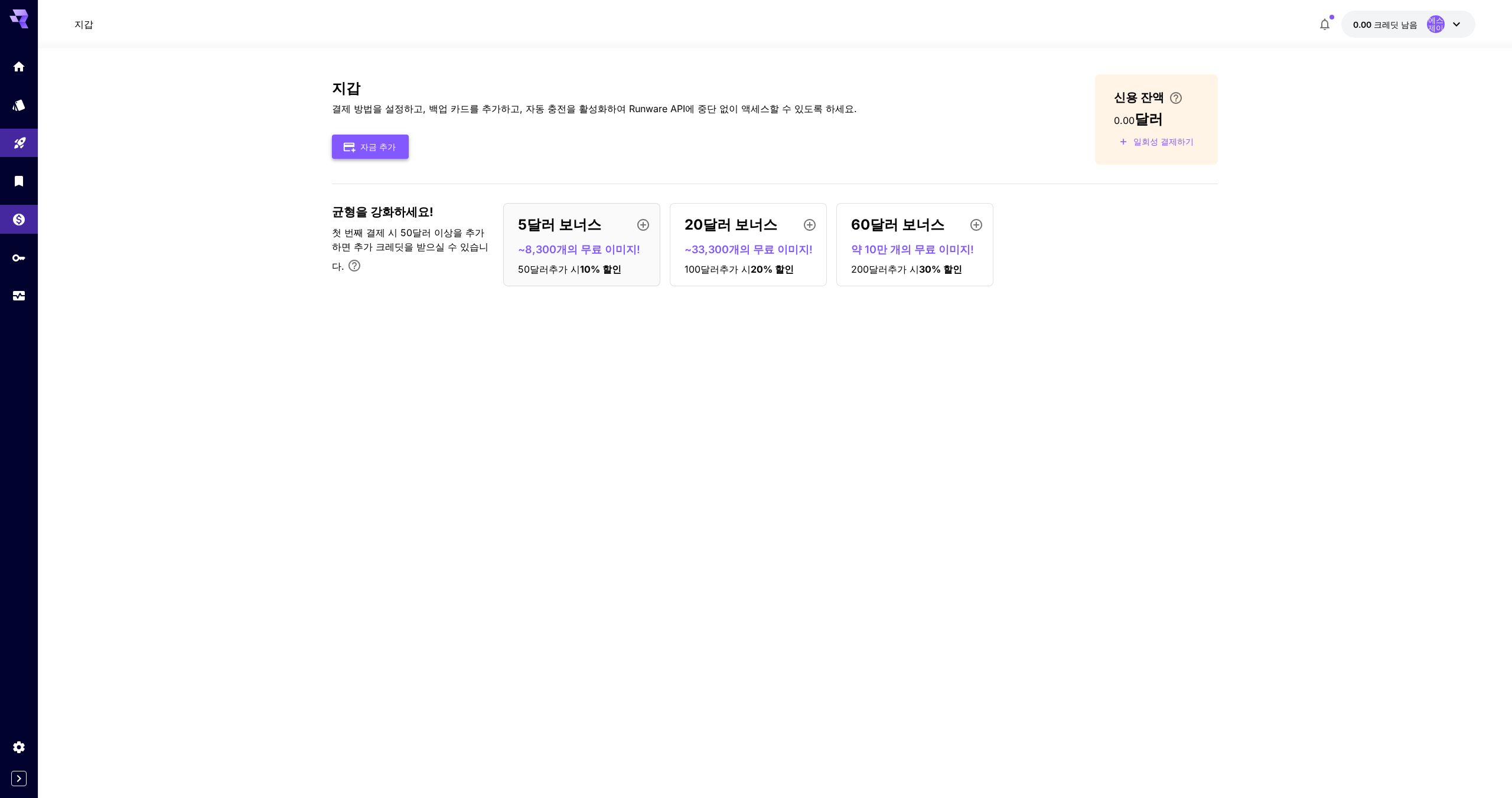
click at [366, 151] on font "자금 추가" at bounding box center [378, 146] width 36 height 10
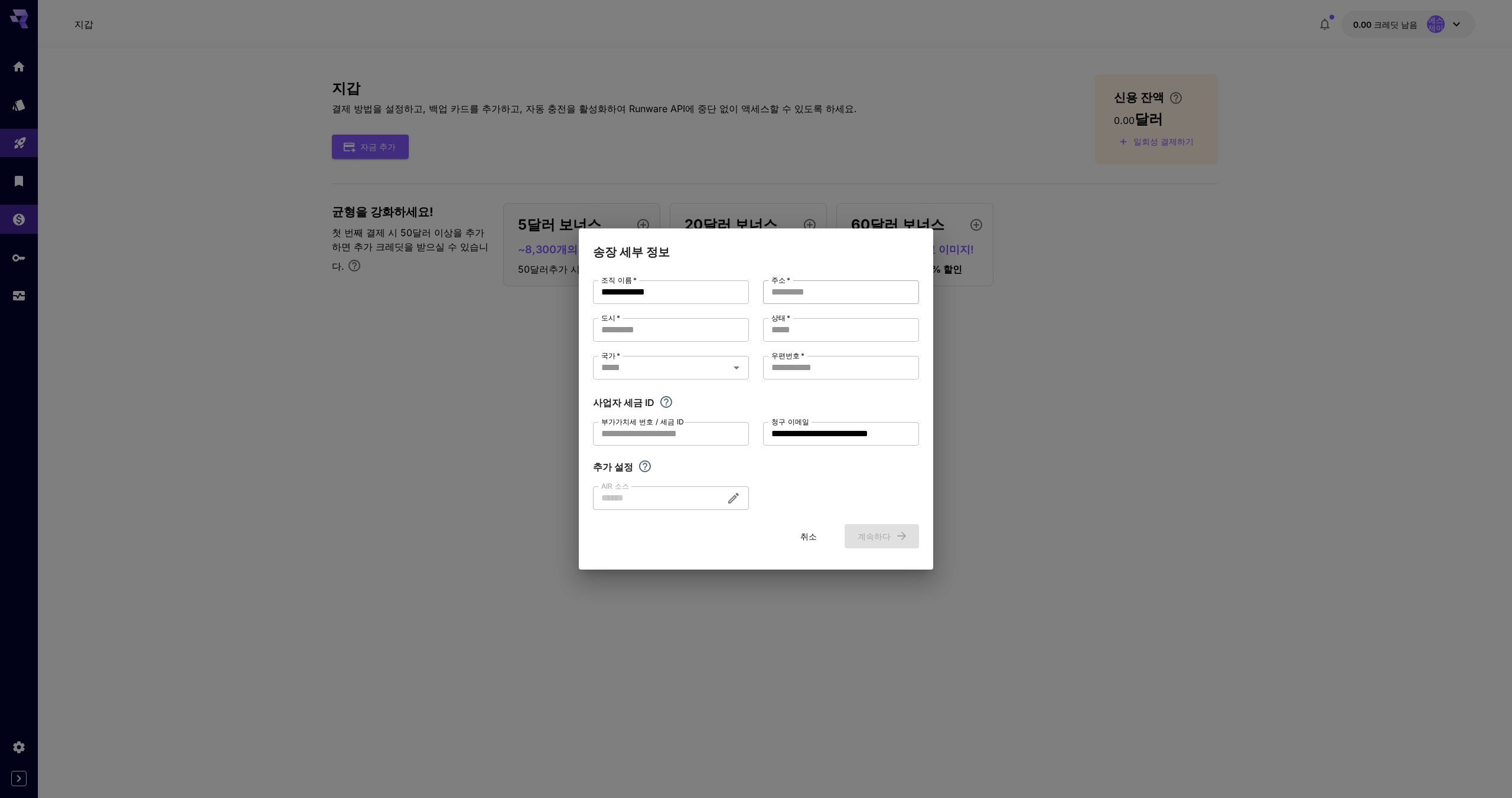
click at [818, 290] on input "주소   *" at bounding box center [841, 292] width 156 height 24
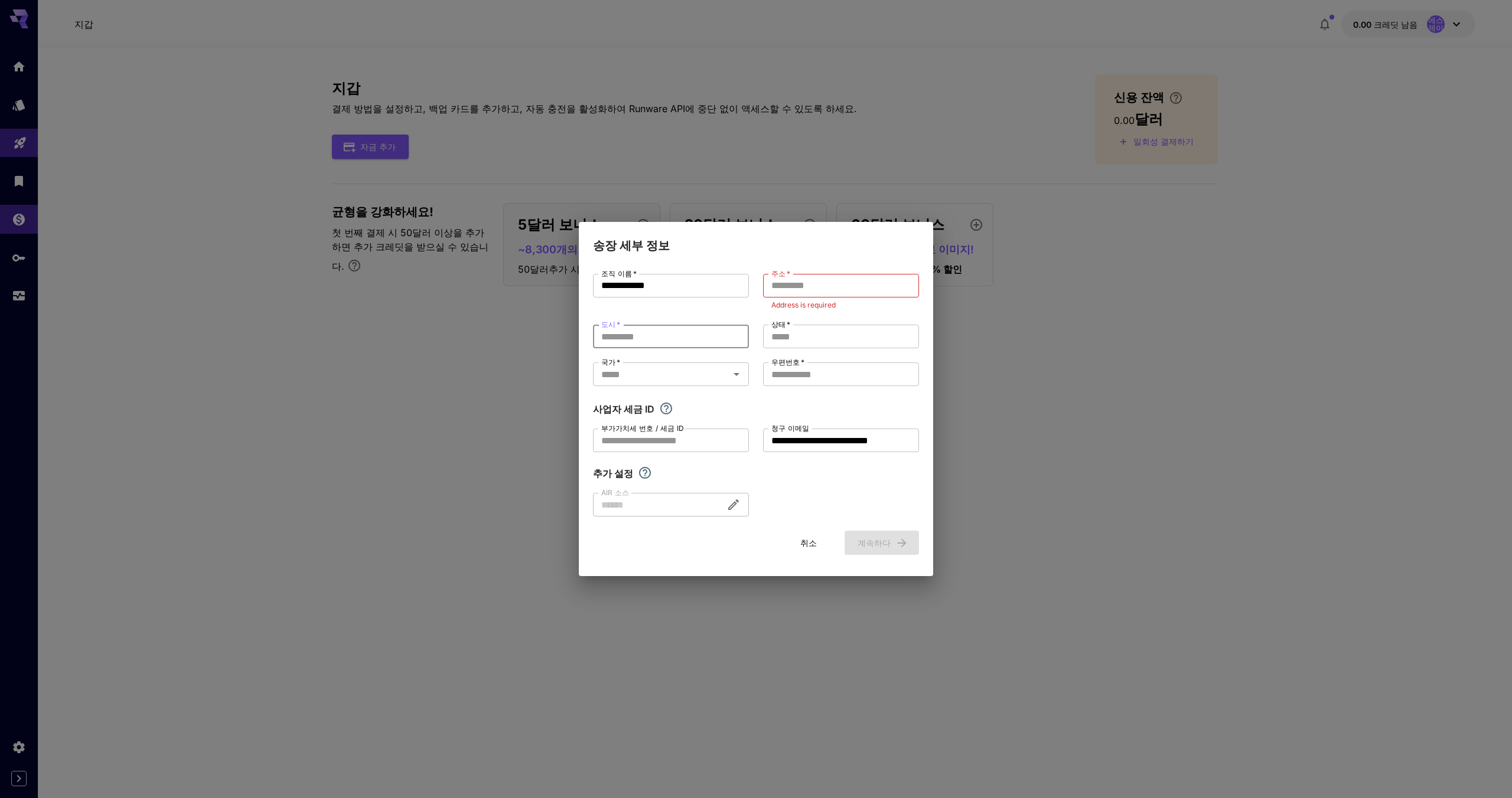
click at [682, 335] on input "도시   *" at bounding box center [671, 336] width 156 height 24
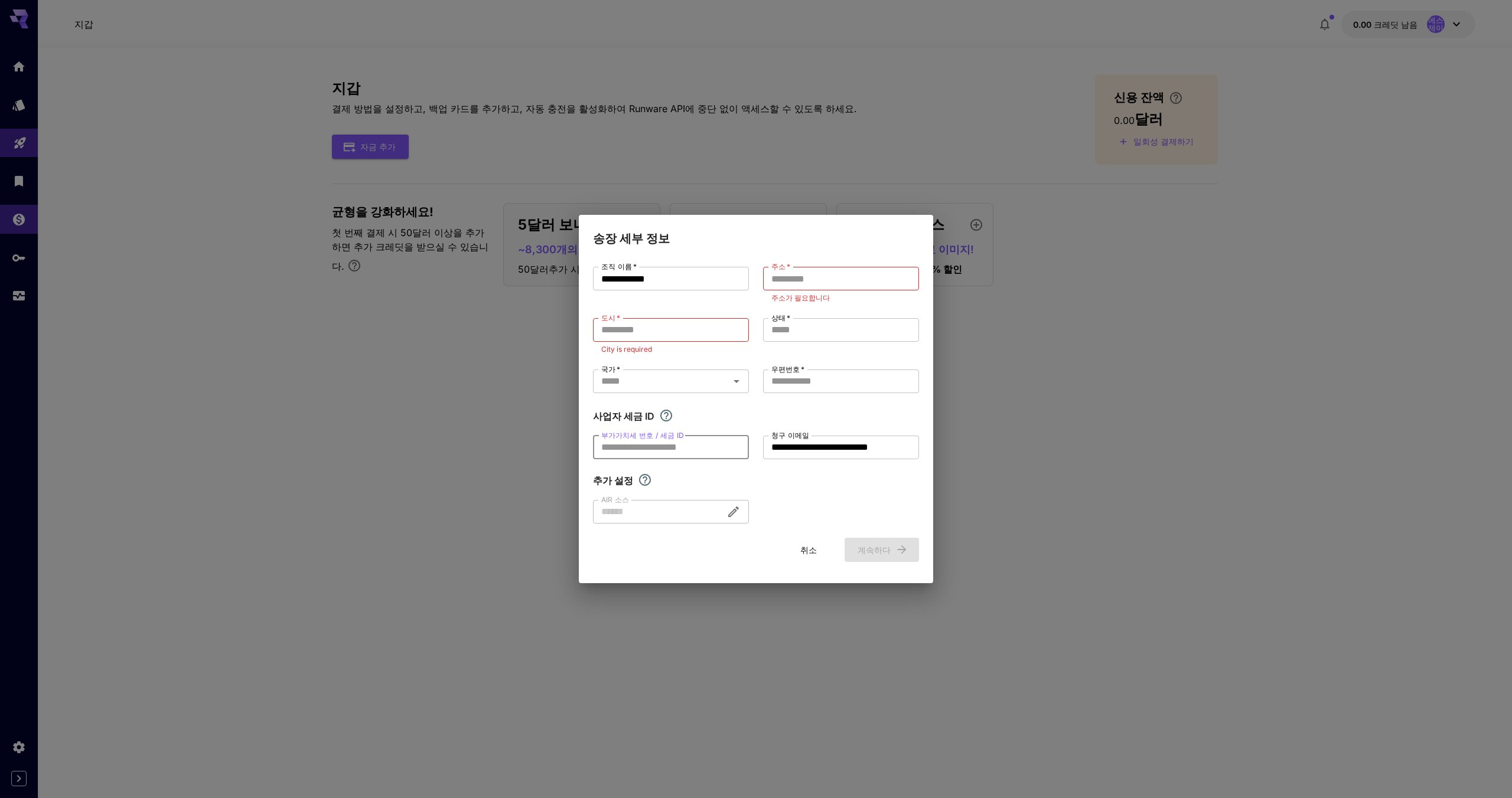
click at [682, 445] on input "부가가치세 번호 / 세금 ID" at bounding box center [671, 447] width 156 height 24
click at [690, 451] on input "부가가치세 번호 / 세금 ID" at bounding box center [671, 447] width 156 height 24
click at [718, 512] on div at bounding box center [671, 512] width 156 height 24
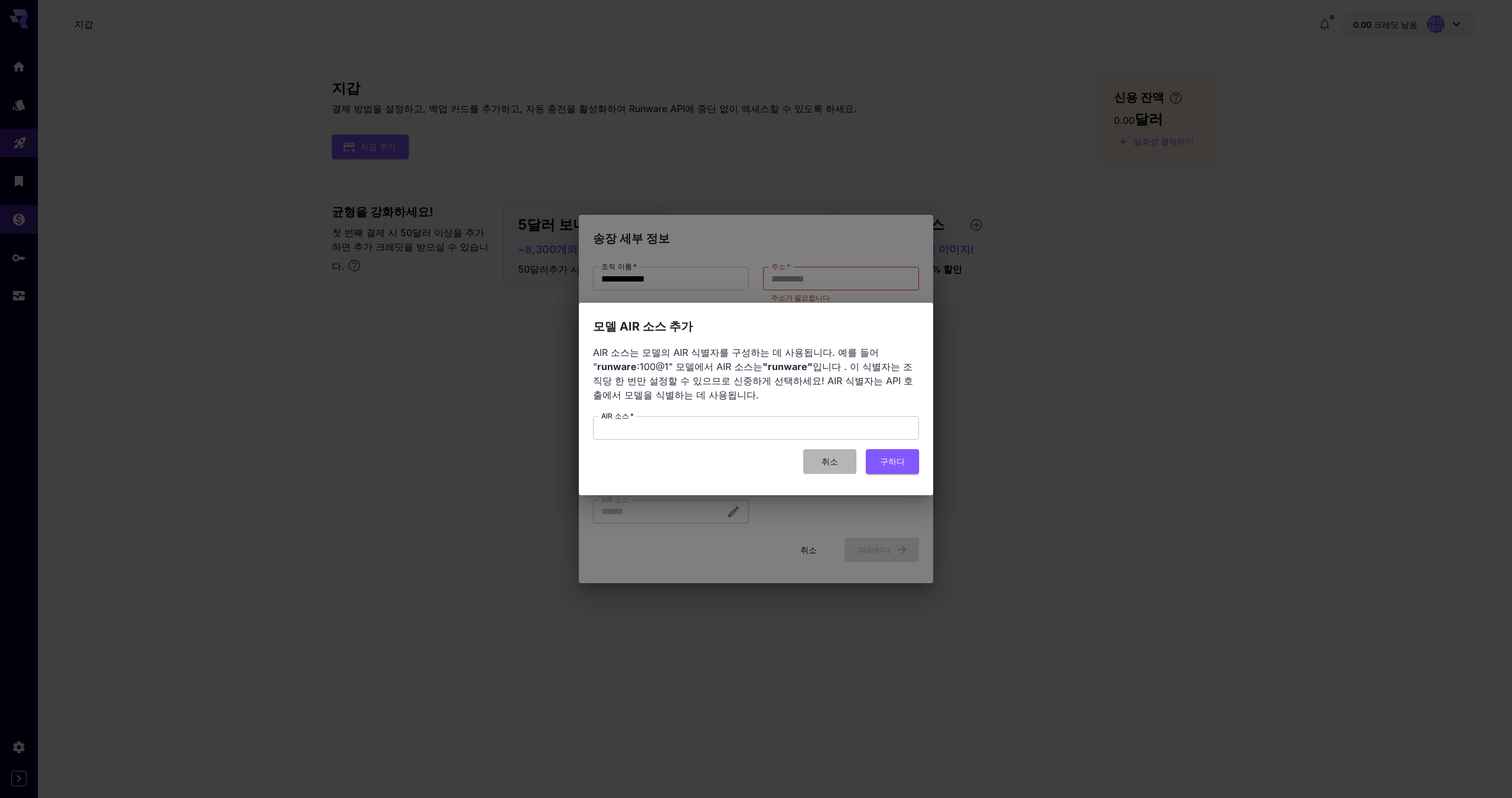
click at [833, 470] on button "취소" at bounding box center [830, 461] width 53 height 24
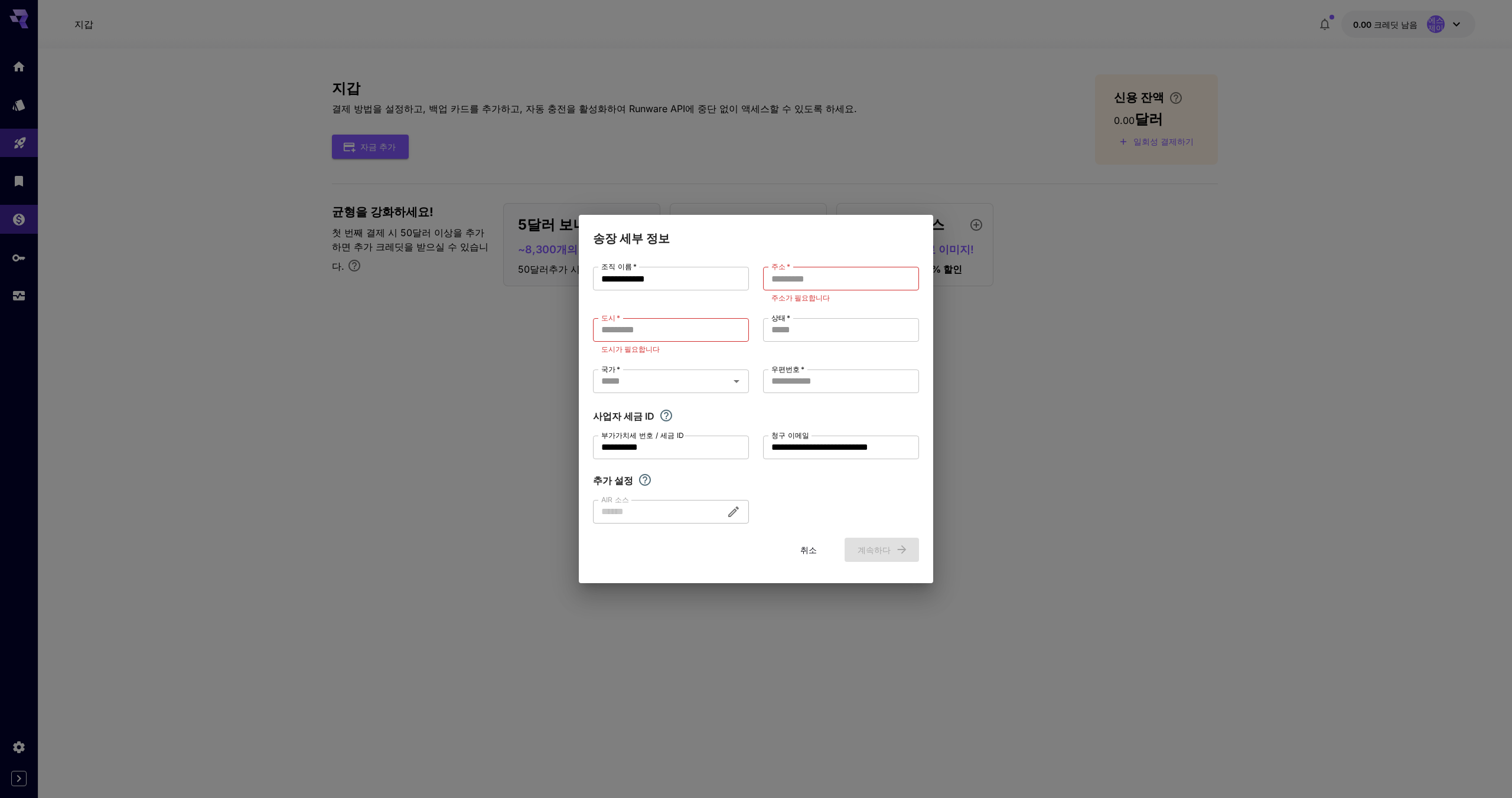
click at [833, 463] on div "**********" at bounding box center [756, 395] width 326 height 257
drag, startPoint x: 702, startPoint y: 453, endPoint x: 495, endPoint y: 448, distance: 207.1
click at [495, 448] on div "**********" at bounding box center [756, 399] width 1512 height 798
type input "**********"
click at [816, 279] on input "주소   *" at bounding box center [841, 278] width 156 height 24
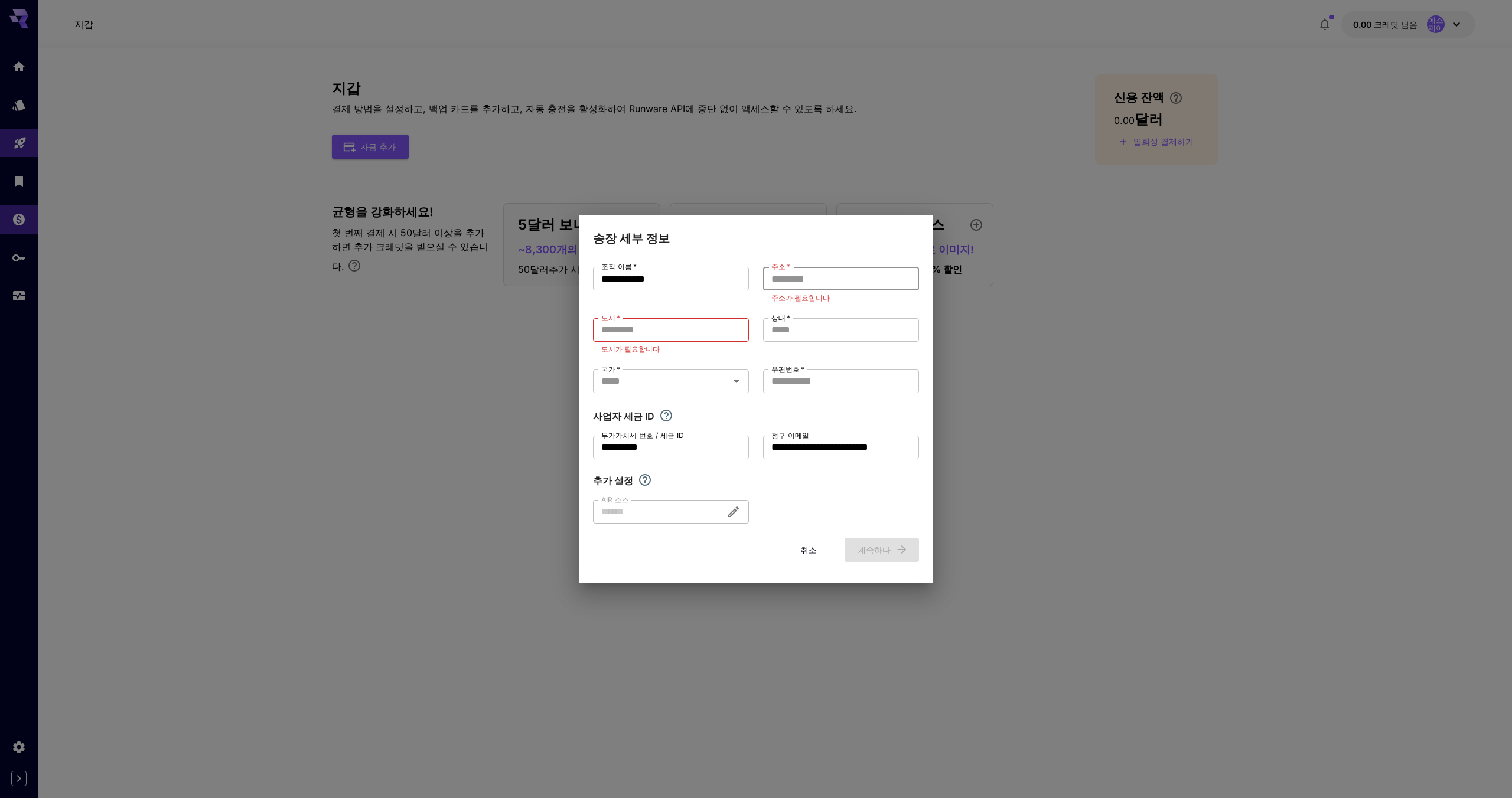
click at [821, 281] on input "주소   *" at bounding box center [841, 278] width 156 height 24
click at [649, 344] on p "도시가 필요합니다" at bounding box center [671, 350] width 139 height 12
click at [653, 339] on input "도시   *" at bounding box center [671, 330] width 156 height 24
click at [663, 399] on div "**********" at bounding box center [756, 395] width 326 height 257
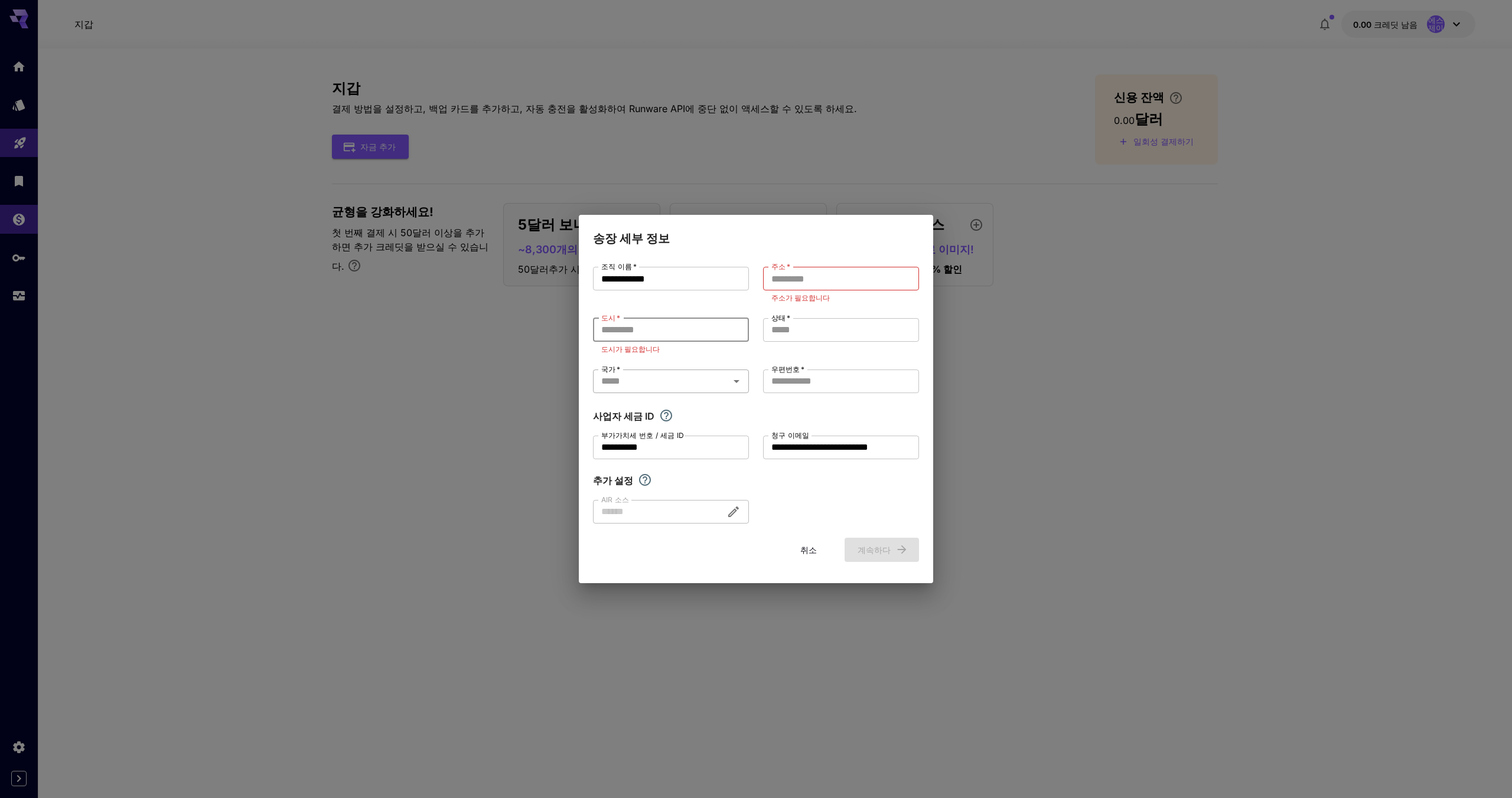
click at [666, 382] on input "국가   *" at bounding box center [661, 382] width 130 height 17
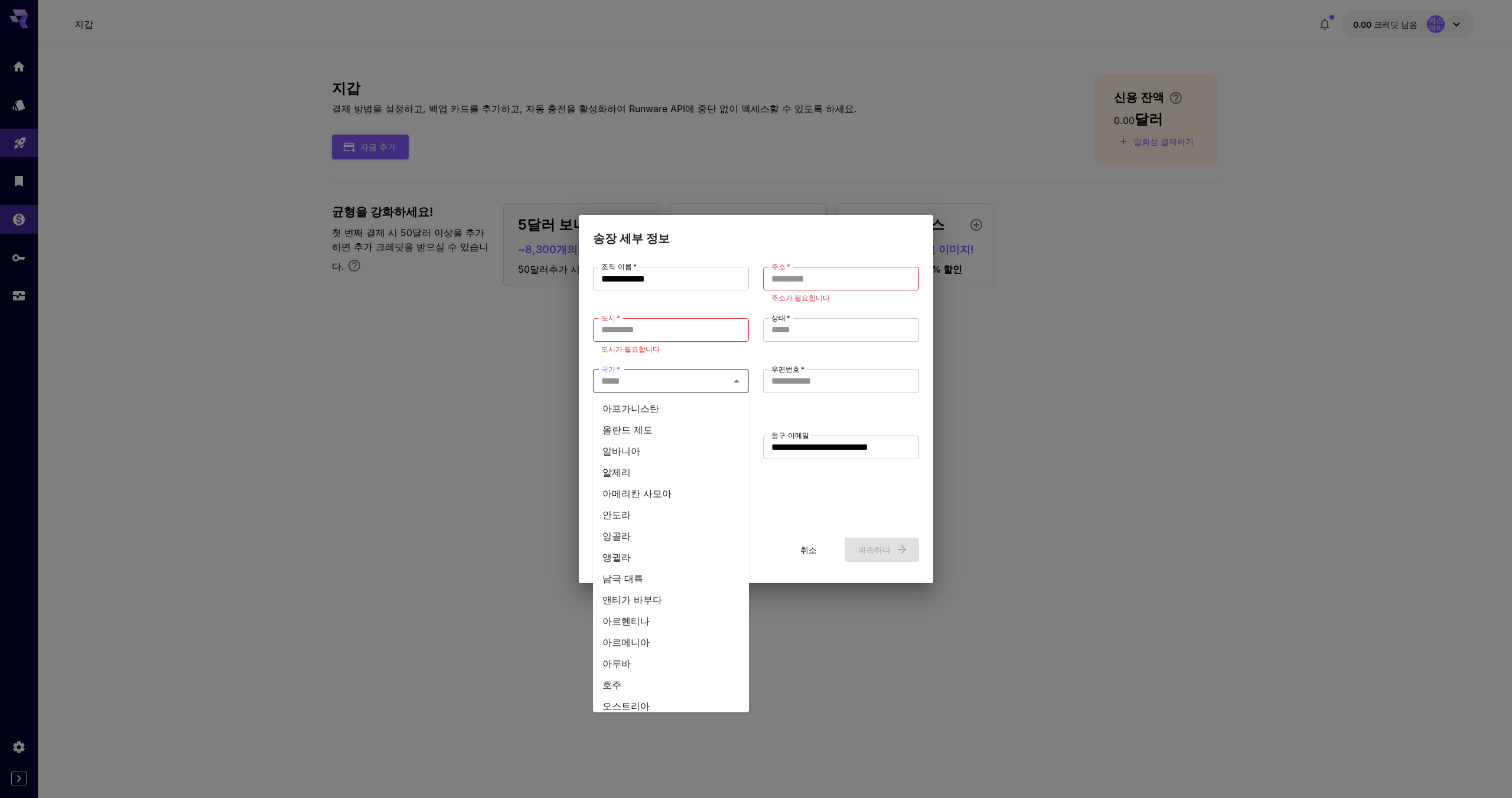
click at [1246, 292] on div "**********" at bounding box center [756, 399] width 1512 height 798
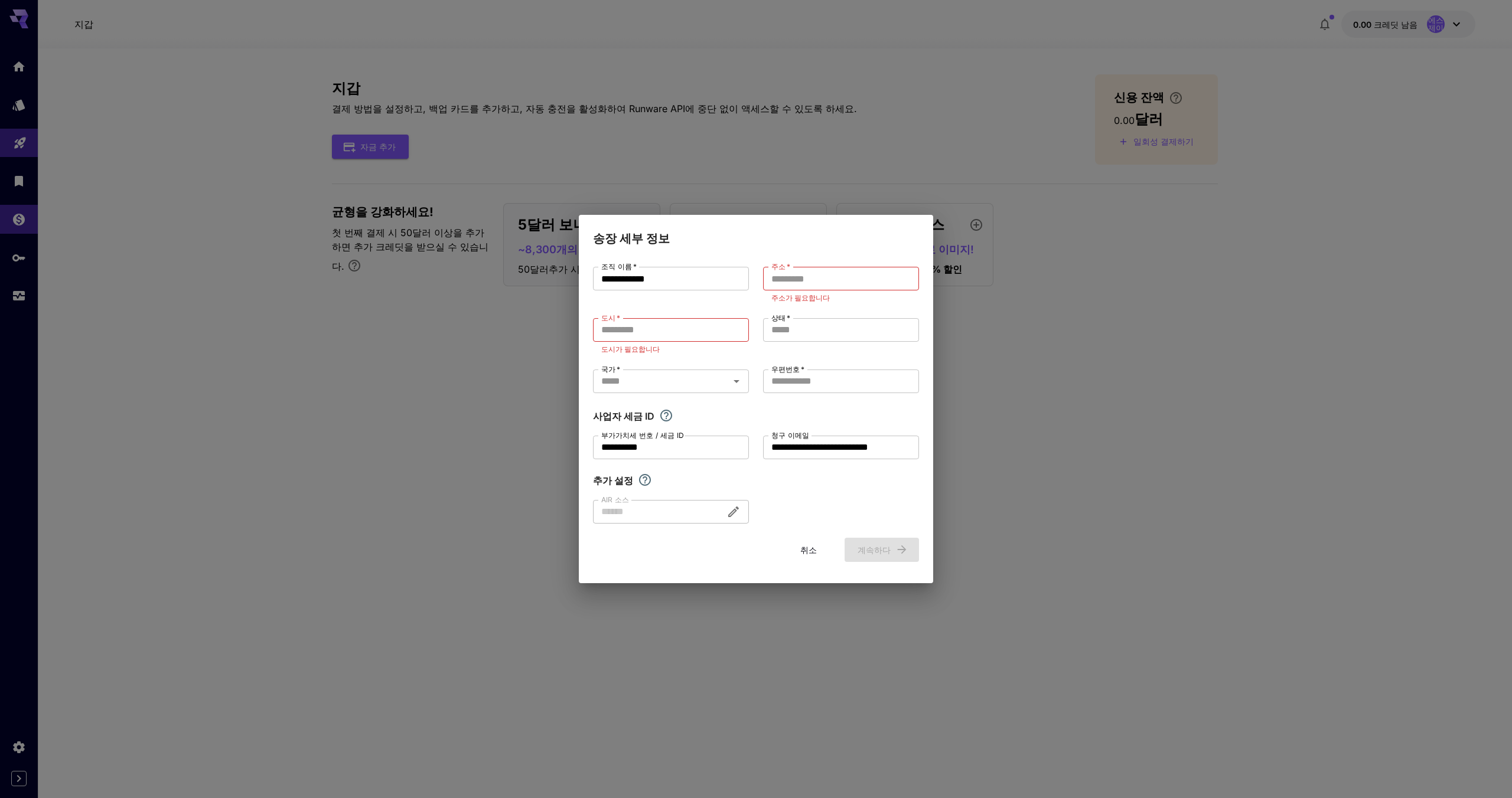
click at [1262, 313] on div "**********" at bounding box center [756, 399] width 1512 height 798
click at [806, 552] on font "취소" at bounding box center [808, 549] width 17 height 10
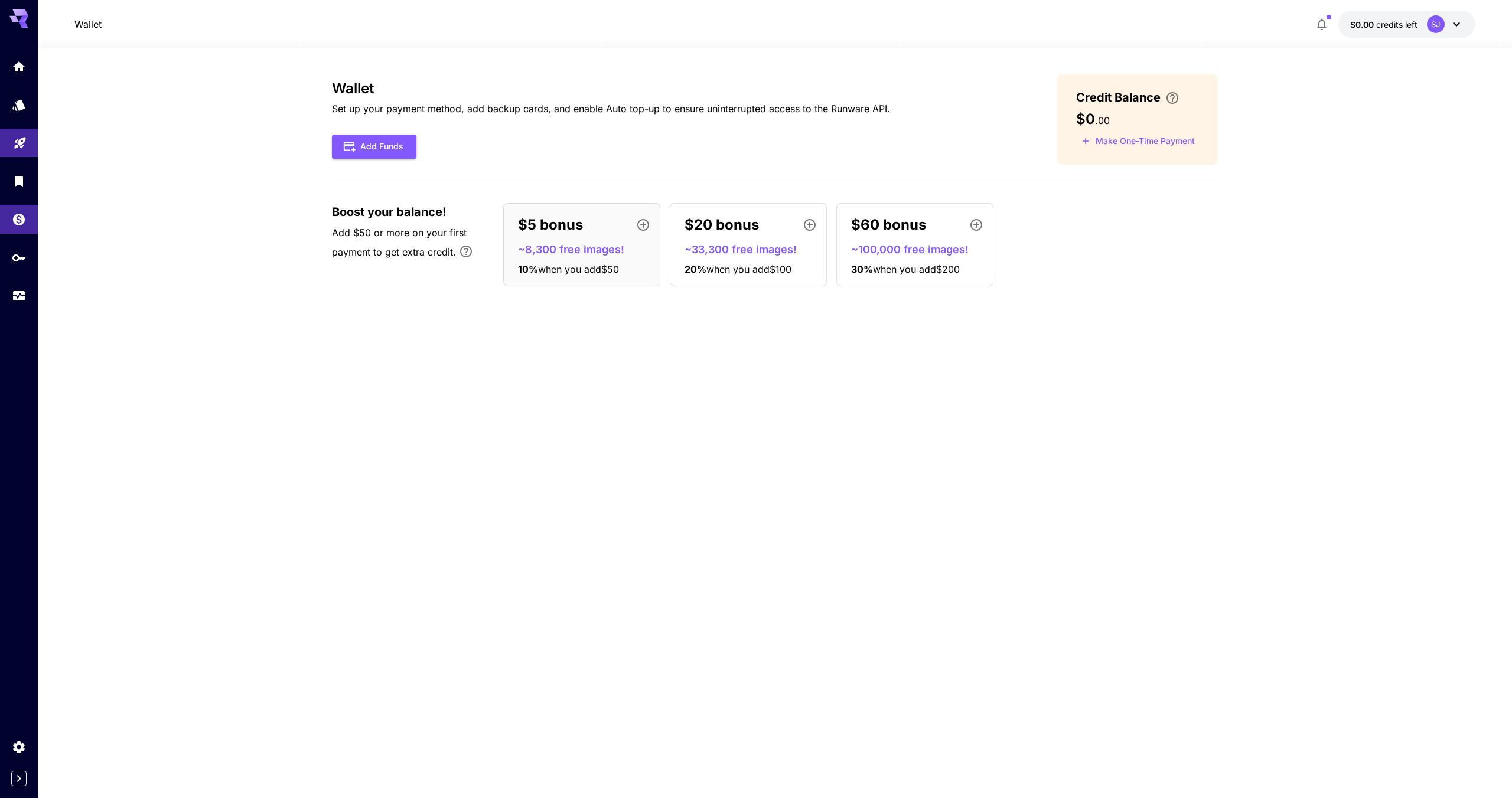
click at [1155, 224] on div "$5 bonus ~8,300 free images! 10 % when you add $50 $20 bonus ~33,300 free image…" at bounding box center [861, 245] width 715 height 83
click at [362, 154] on button "Add Funds" at bounding box center [374, 146] width 85 height 24
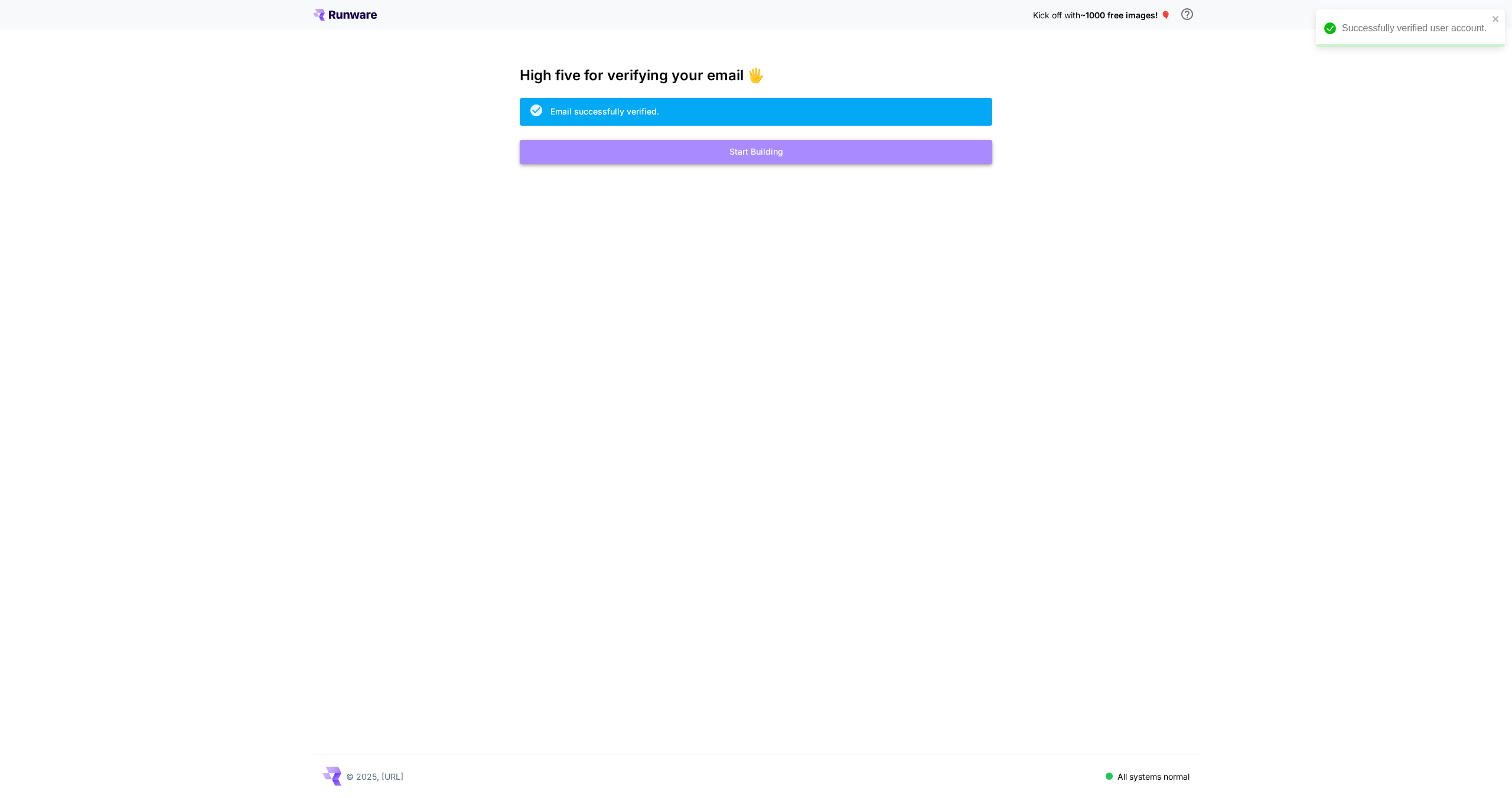
click at [731, 161] on button "Start Building" at bounding box center [756, 152] width 472 height 24
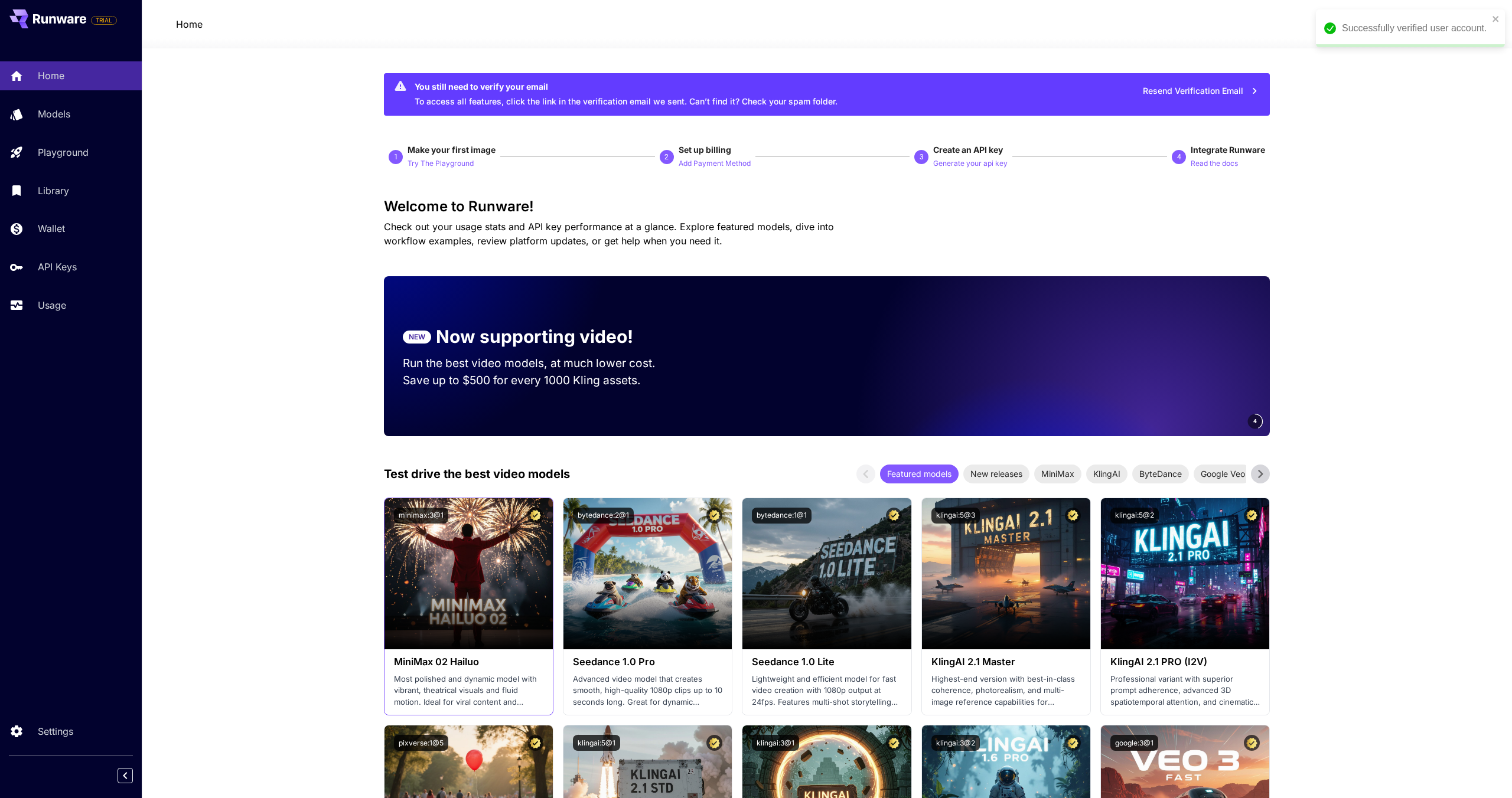
scroll to position [166, 0]
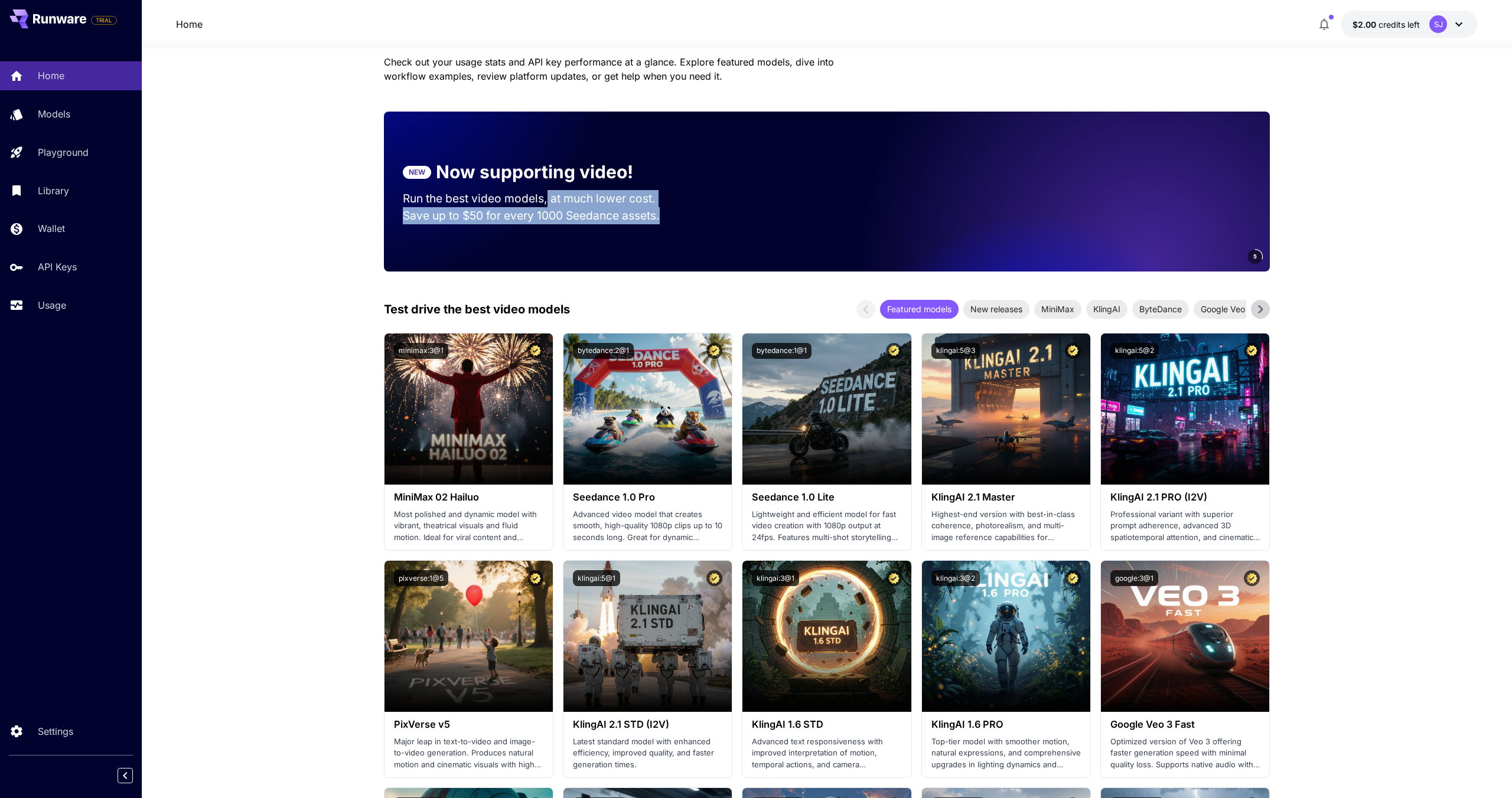
drag, startPoint x: 693, startPoint y: 218, endPoint x: 550, endPoint y: 194, distance: 145.0
click at [550, 194] on section "NEW Now supporting video! Run the best video models, at much lower cost. Save u…" at bounding box center [540, 191] width 313 height 103
click at [1214, 246] on video at bounding box center [1105, 191] width 331 height 160
click at [970, 208] on video at bounding box center [1105, 191] width 331 height 160
click at [587, 191] on p "Run the best video models, at much lower cost." at bounding box center [541, 198] width 276 height 17
